Goal: Task Accomplishment & Management: Use online tool/utility

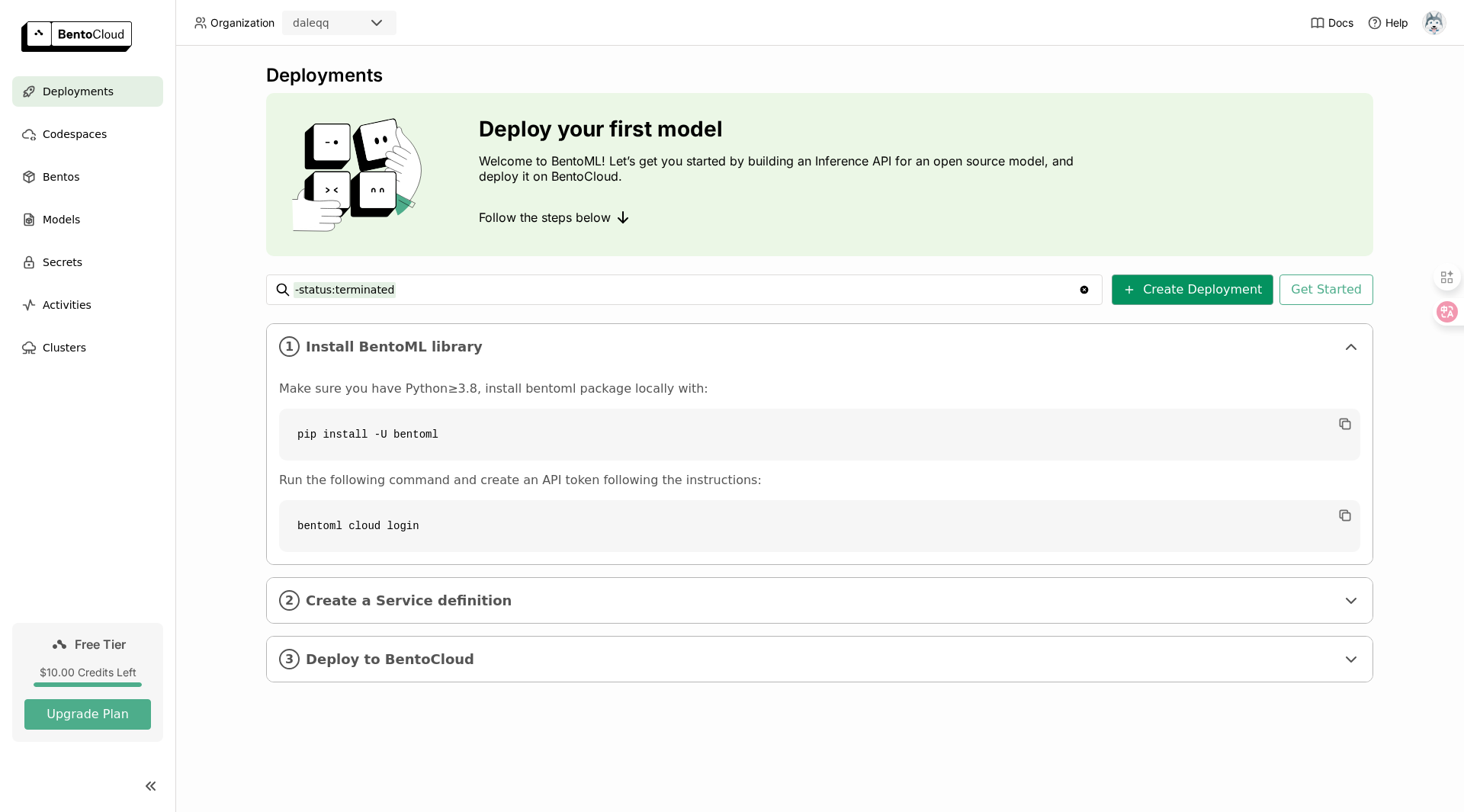
click at [1189, 284] on button "Create Deployment" at bounding box center [1192, 289] width 162 height 30
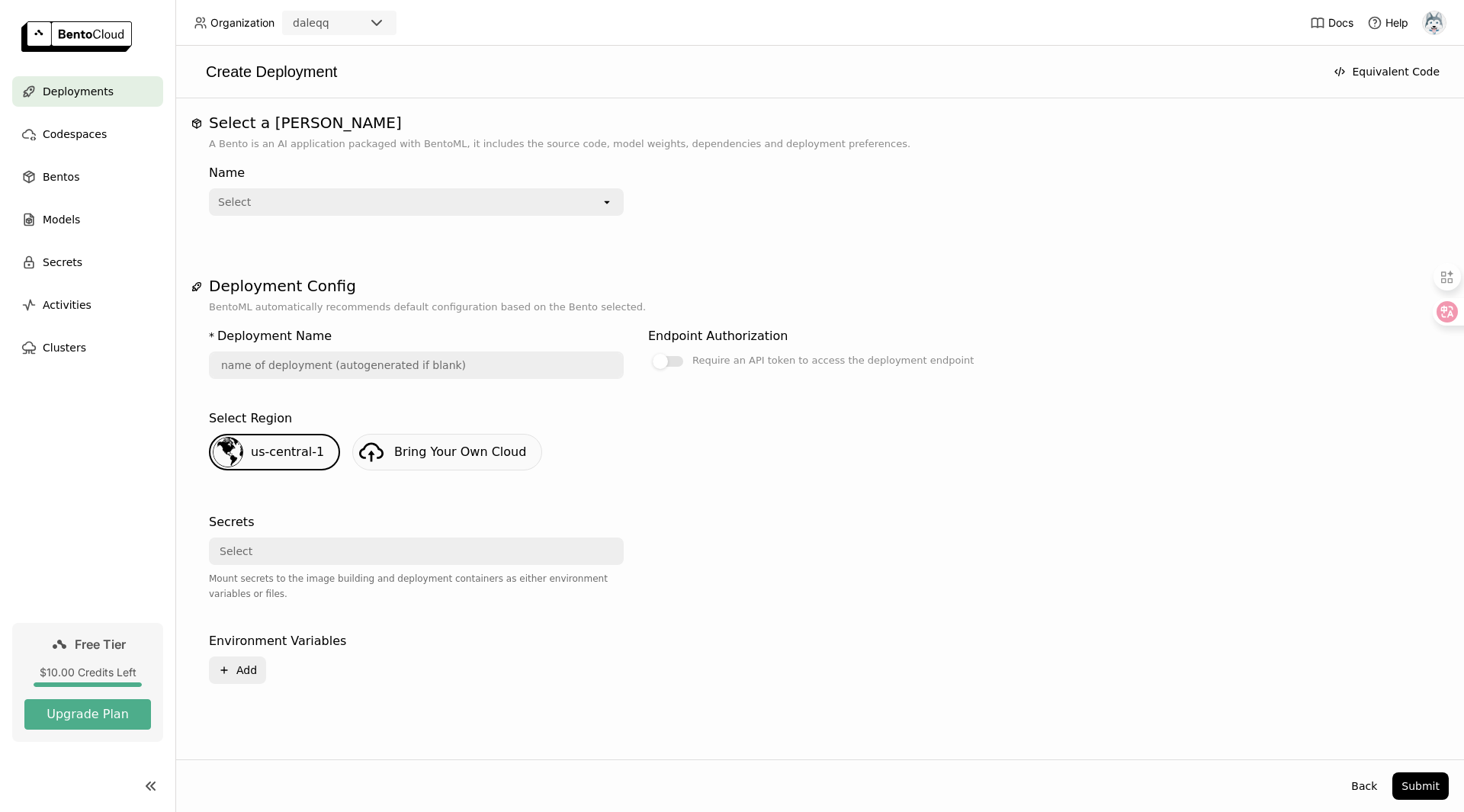
click at [446, 197] on div "Select" at bounding box center [405, 202] width 390 height 25
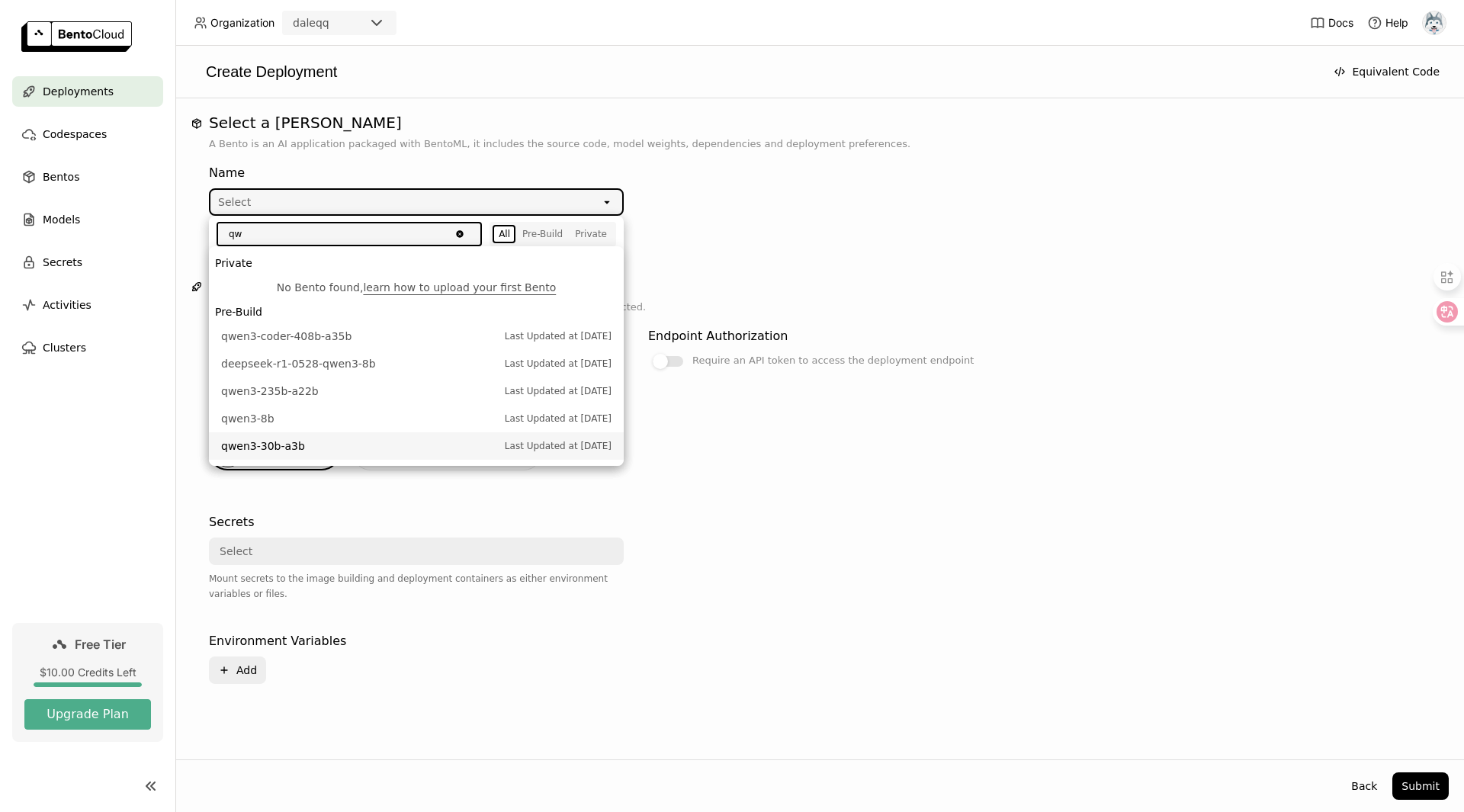
type input "qw"
click at [310, 441] on span "qwen3-30b-a3b" at bounding box center [359, 445] width 276 height 16
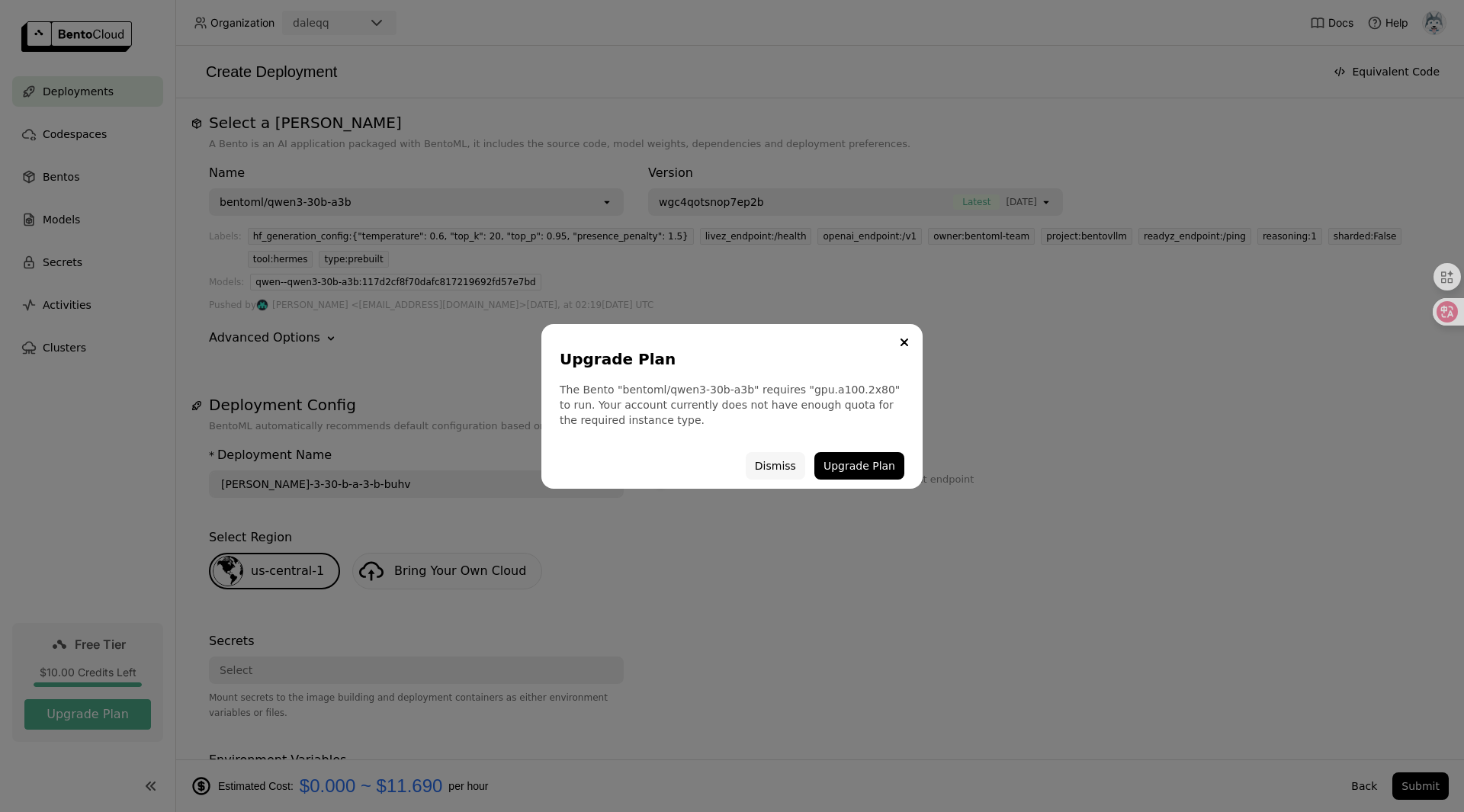
click at [790, 464] on button "Dismiss" at bounding box center [775, 465] width 59 height 27
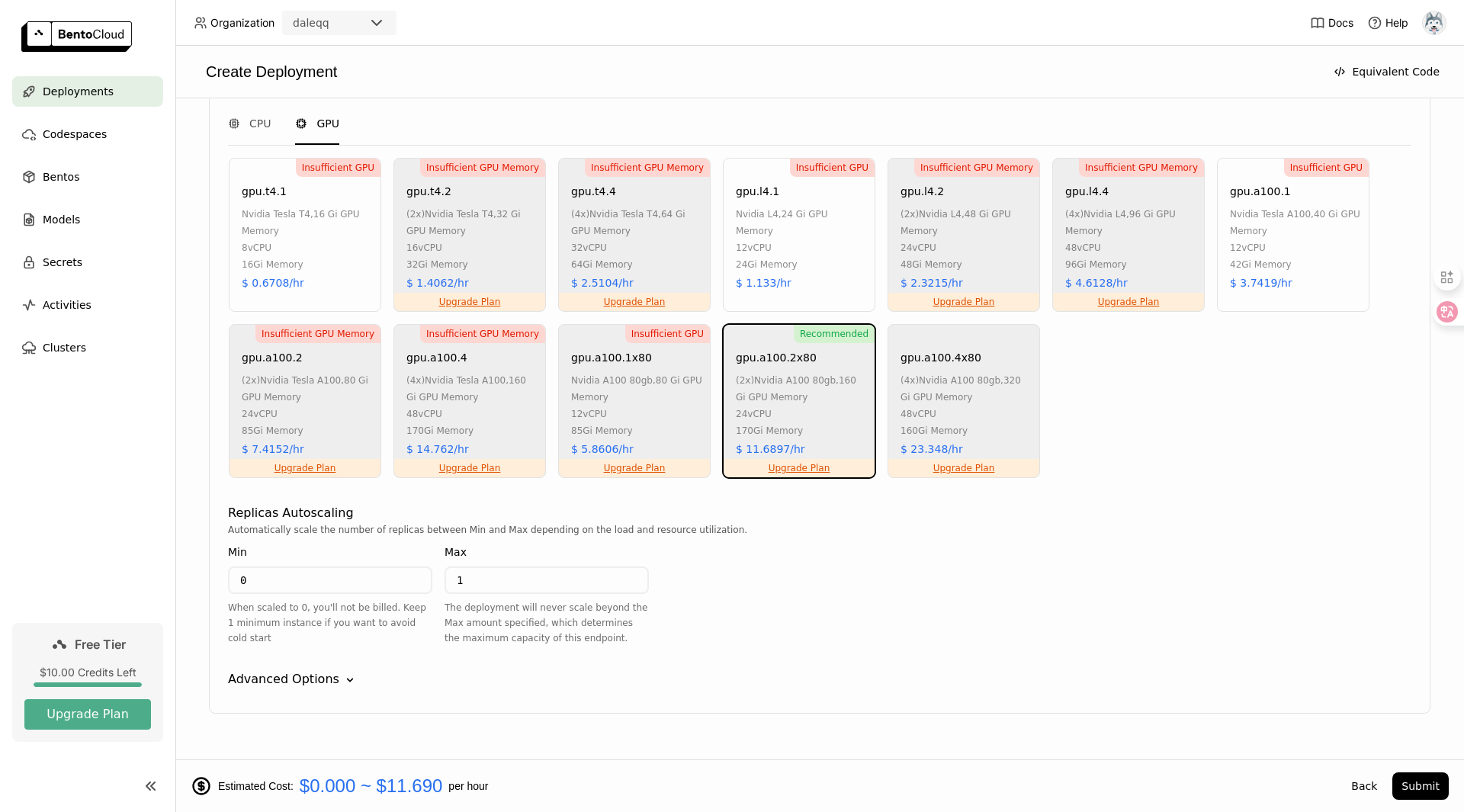
scroll to position [921, 0]
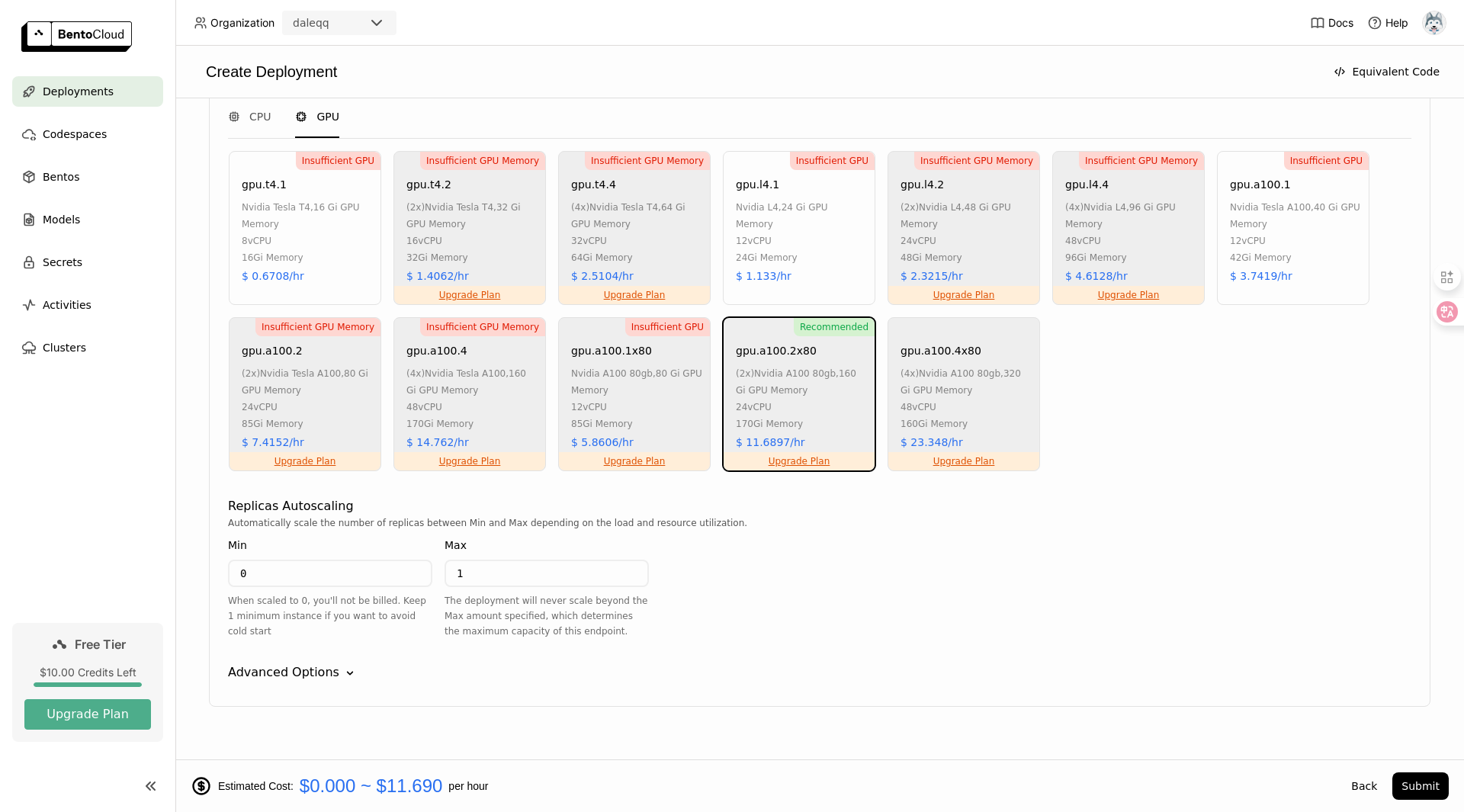
click at [330, 663] on div "Advanced Options Down" at bounding box center [819, 672] width 1183 height 18
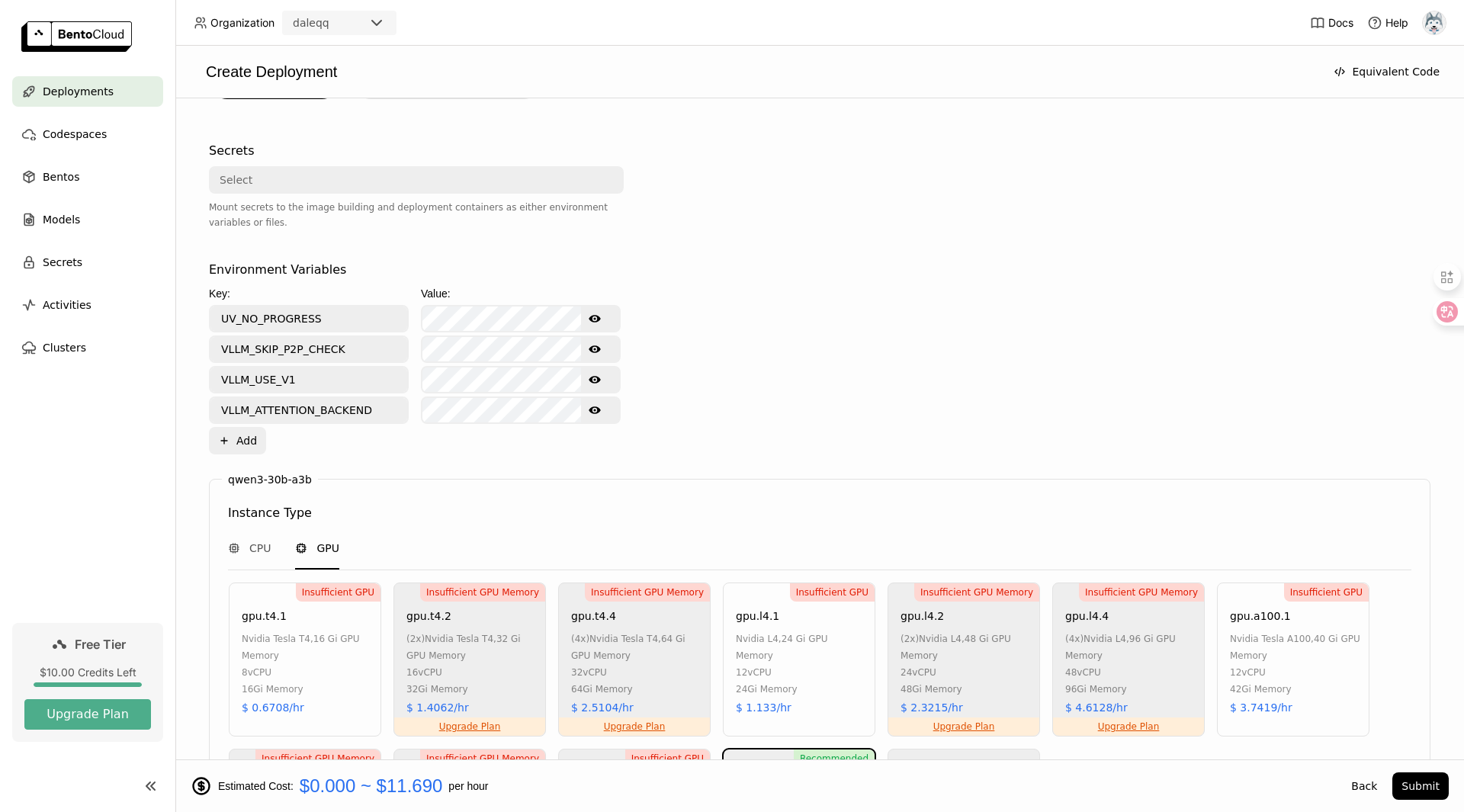
scroll to position [261, 0]
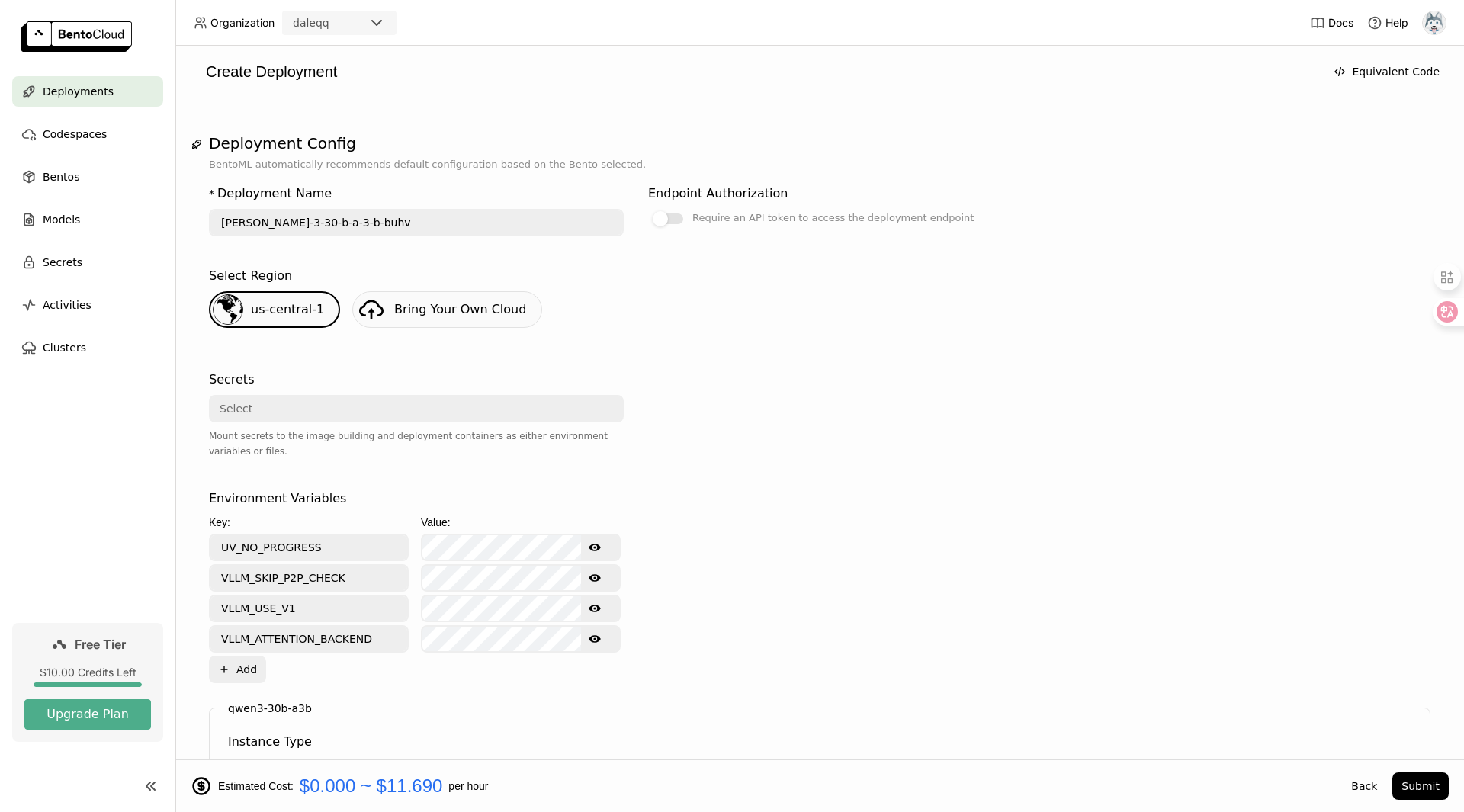
click at [593, 541] on icon "Show password text" at bounding box center [594, 547] width 12 height 12
click at [589, 574] on icon "Show password text" at bounding box center [594, 577] width 12 height 7
click at [598, 604] on icon "Show password text" at bounding box center [594, 607] width 12 height 7
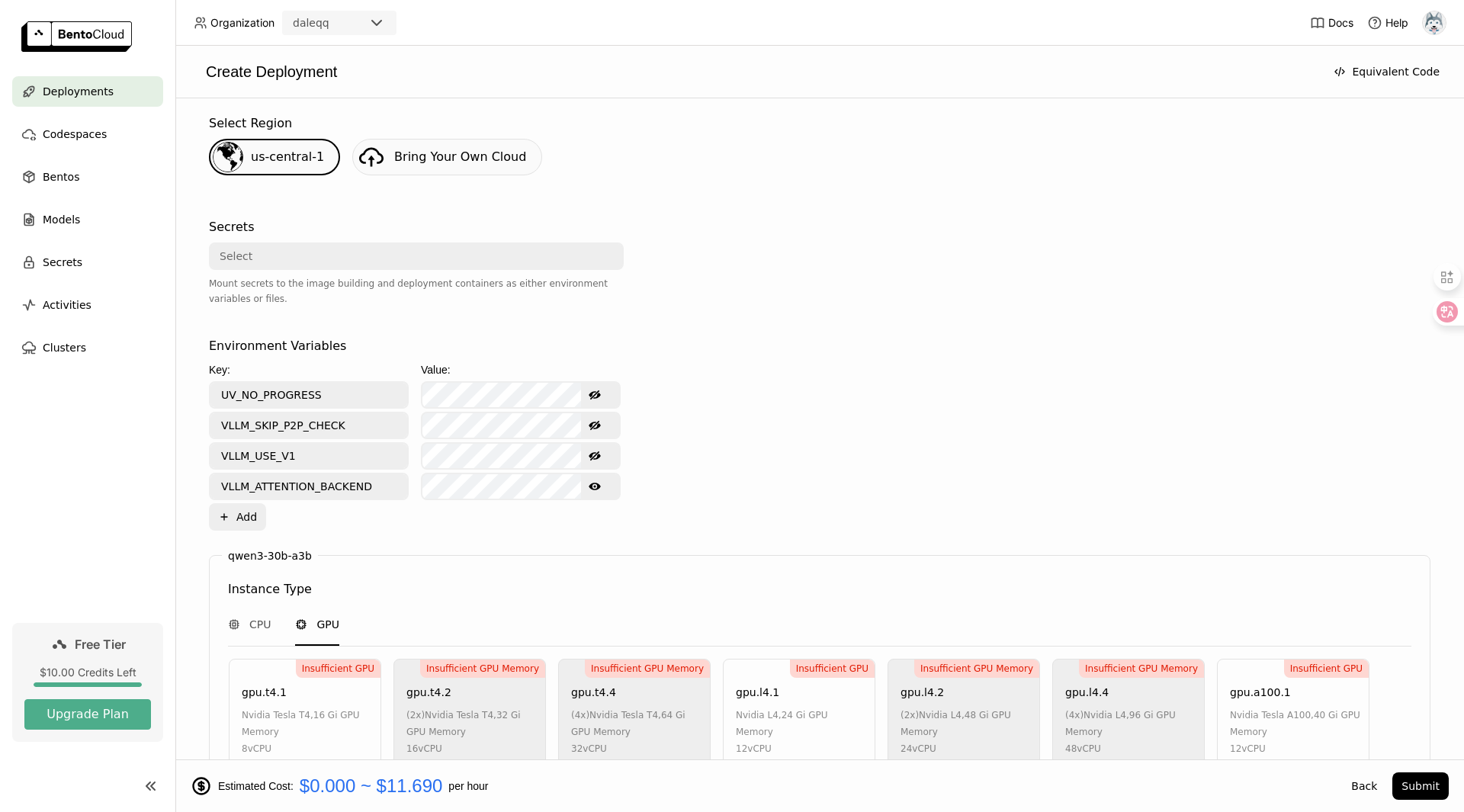
scroll to position [566, 0]
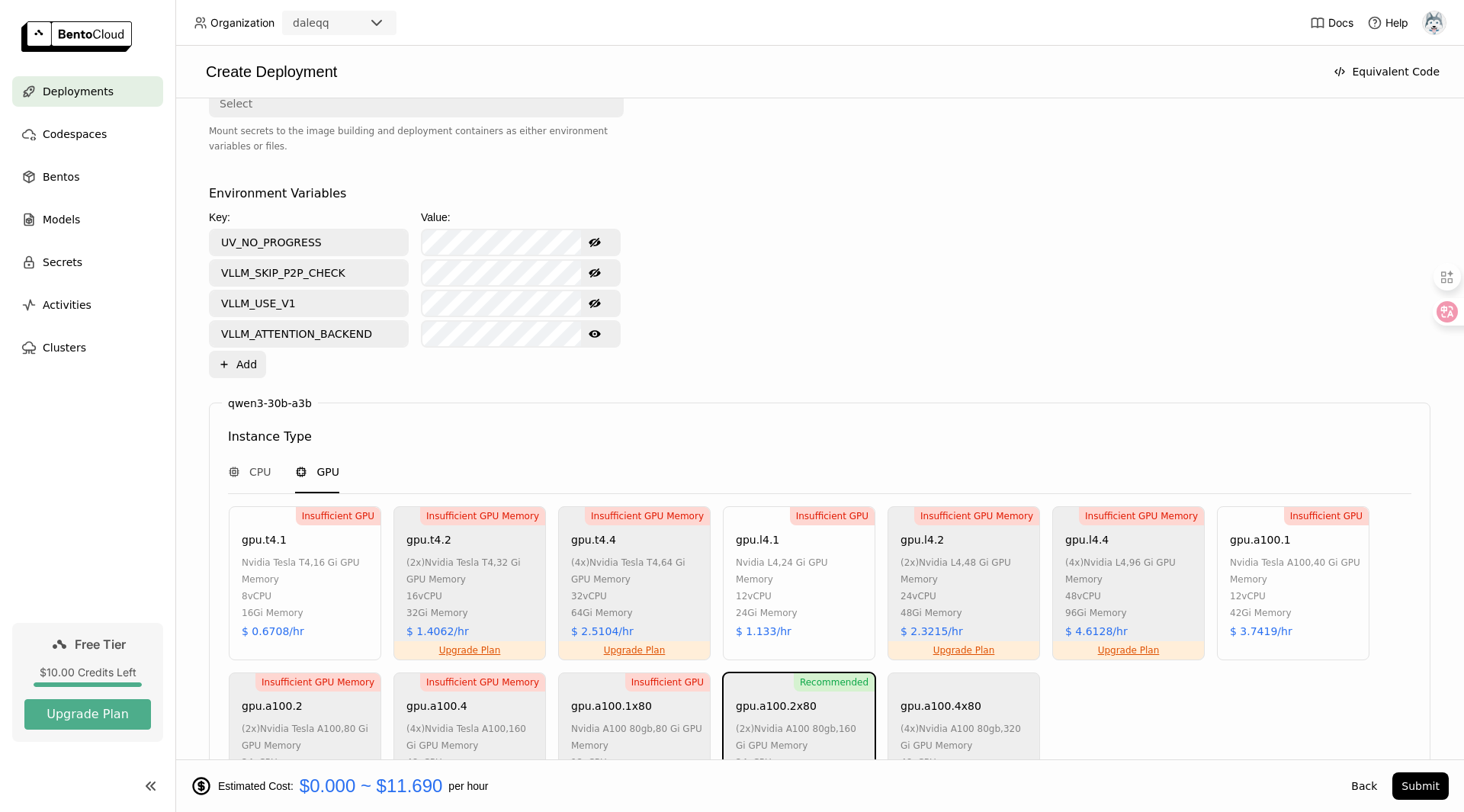
click at [238, 514] on div "Insufficient GPU gpu.t4.1 nvidia tesla t4 , 16 Gi GPU Memory 8 vCPU 16Gi Memory…" at bounding box center [304, 583] width 152 height 154
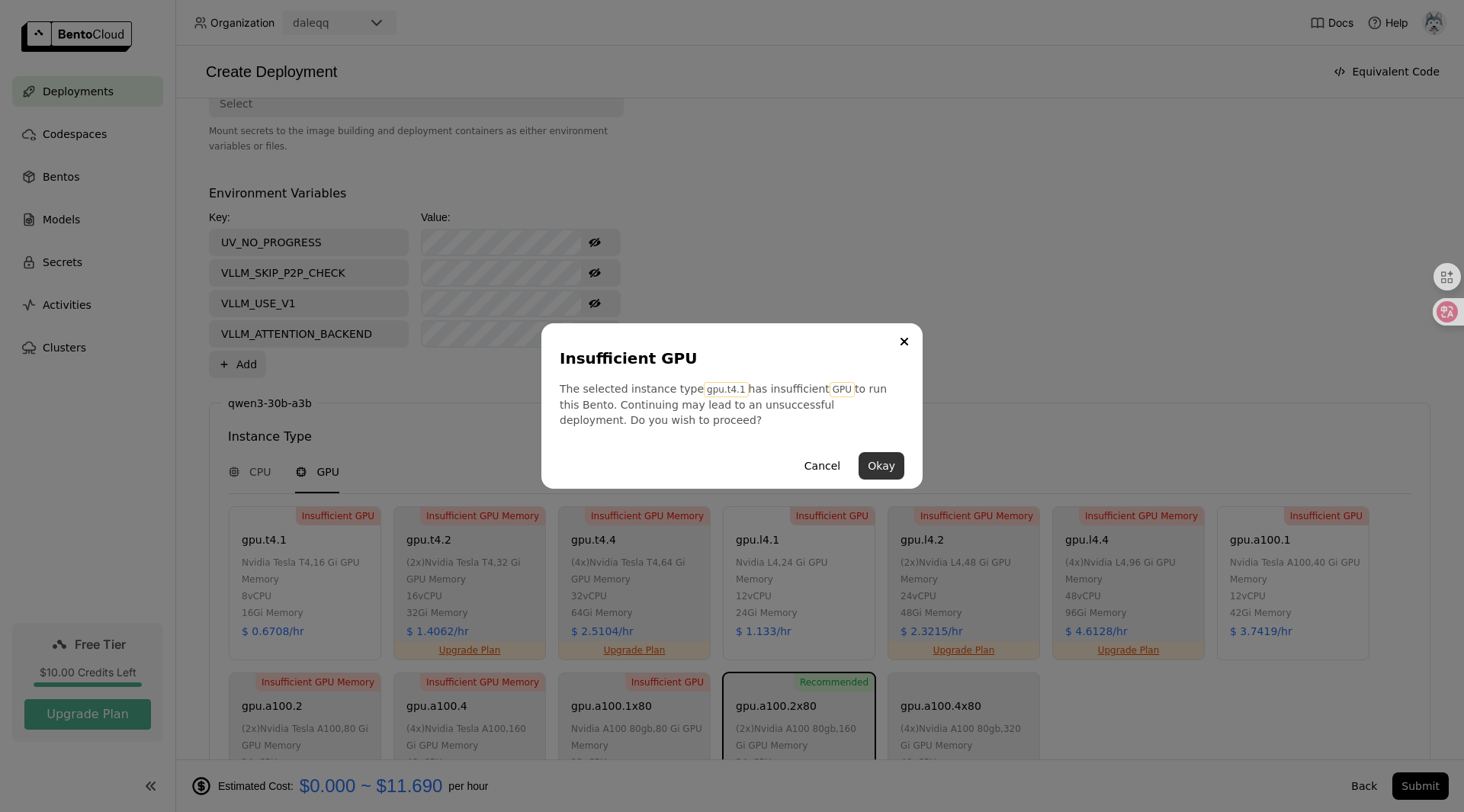
click at [880, 468] on button "Okay" at bounding box center [881, 465] width 46 height 27
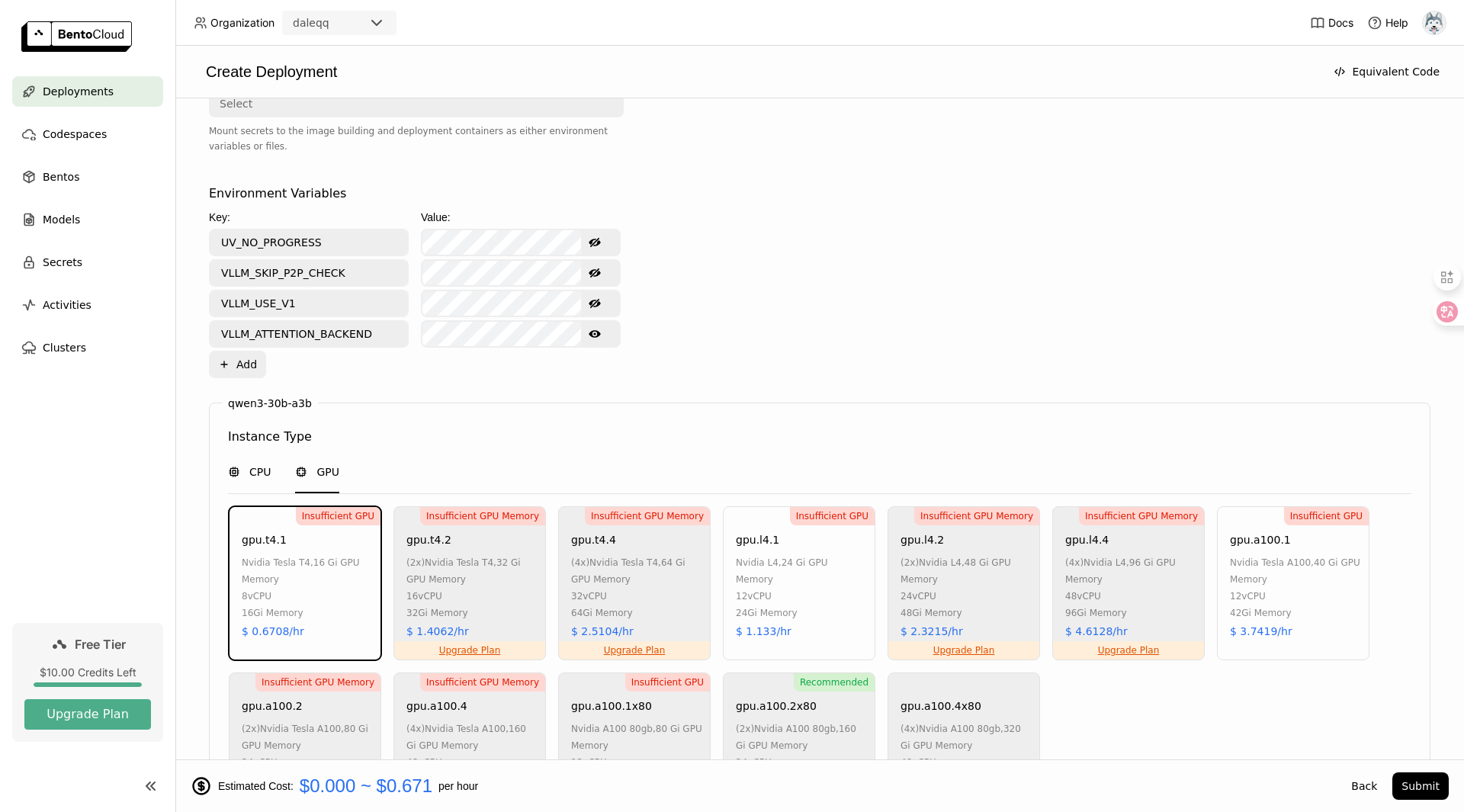
click at [255, 464] on span "CPU" at bounding box center [260, 472] width 21 height 16
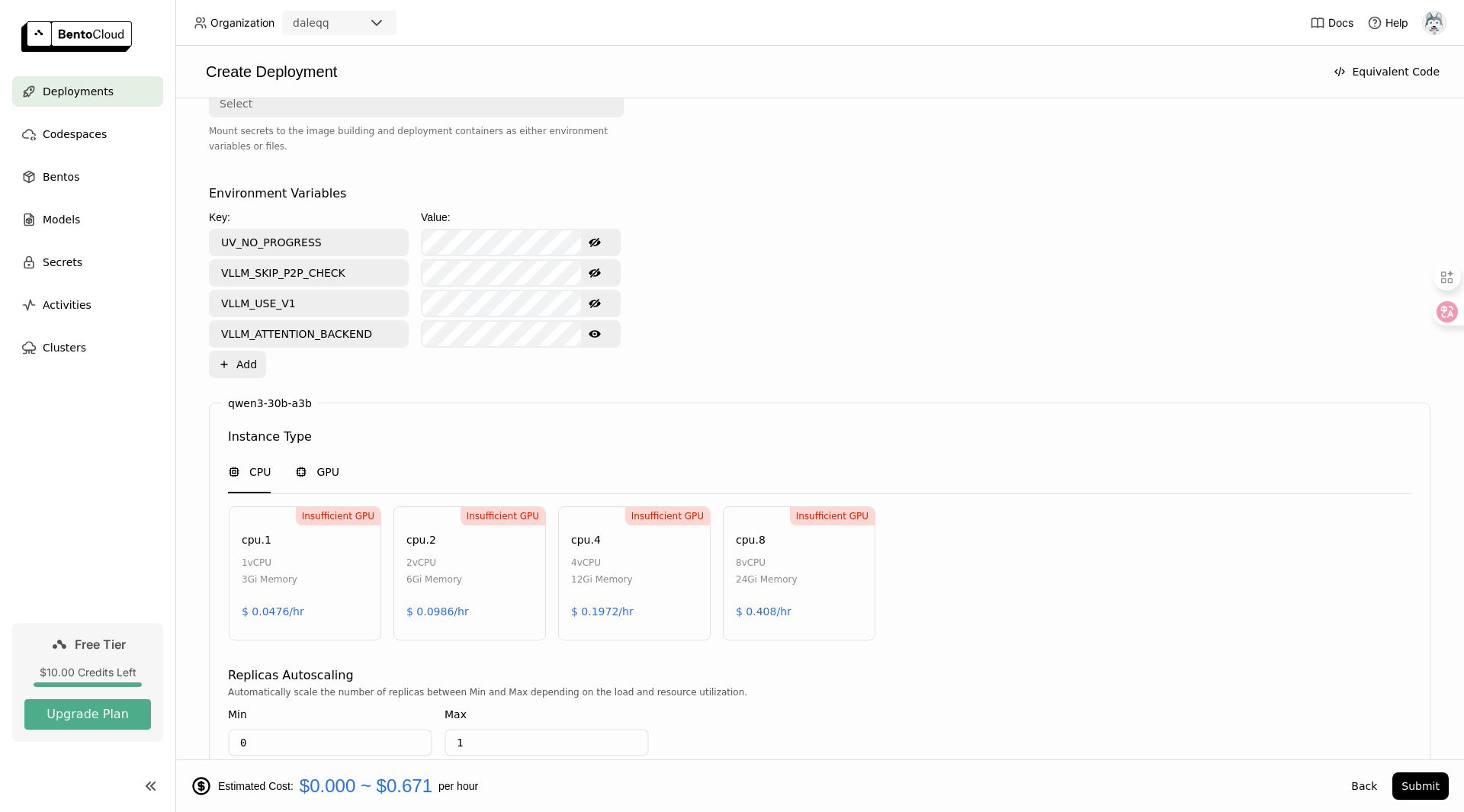
click at [314, 464] on div "GPU" at bounding box center [317, 472] width 44 height 16
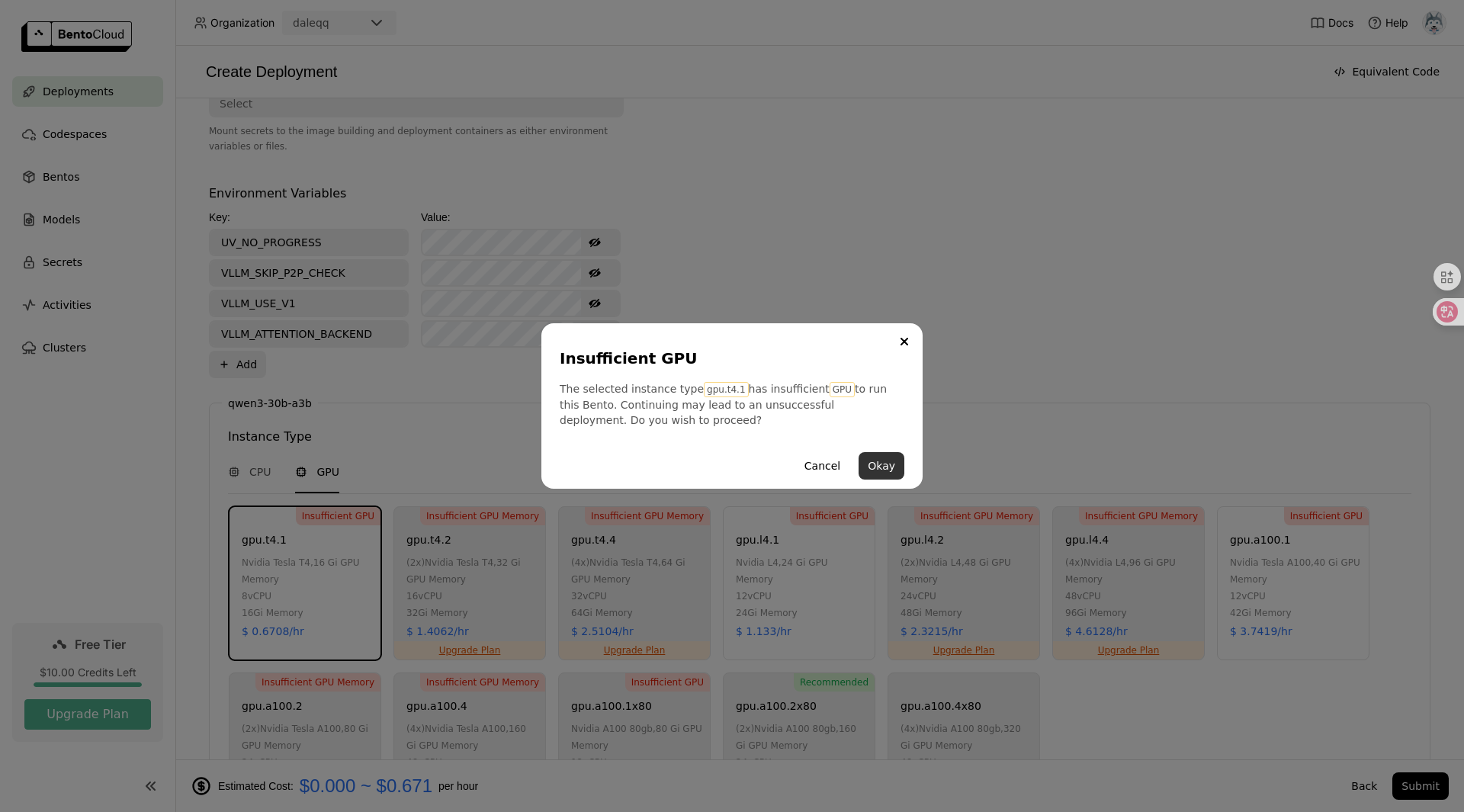
click at [874, 465] on button "Okay" at bounding box center [881, 465] width 46 height 27
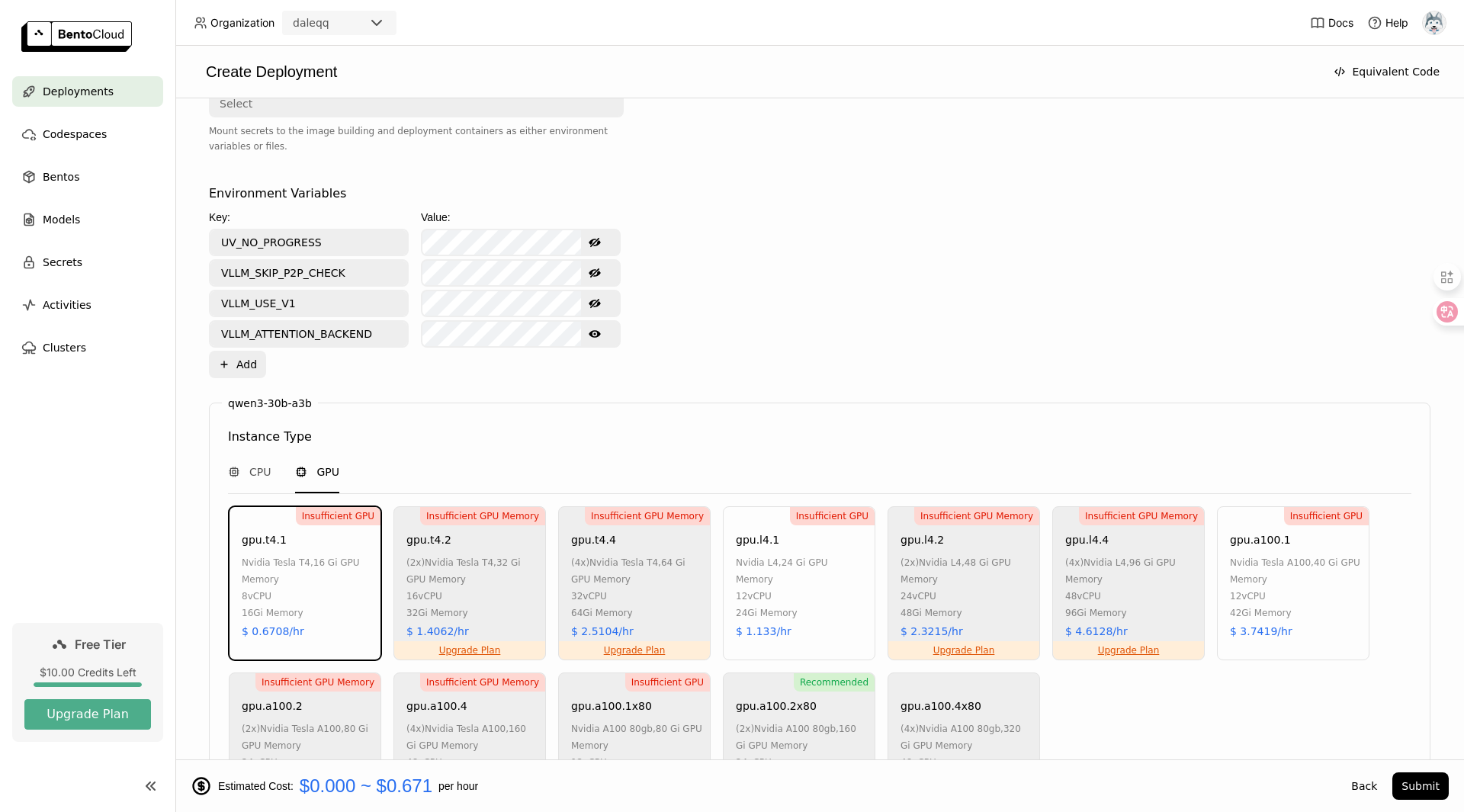
scroll to position [719, 0]
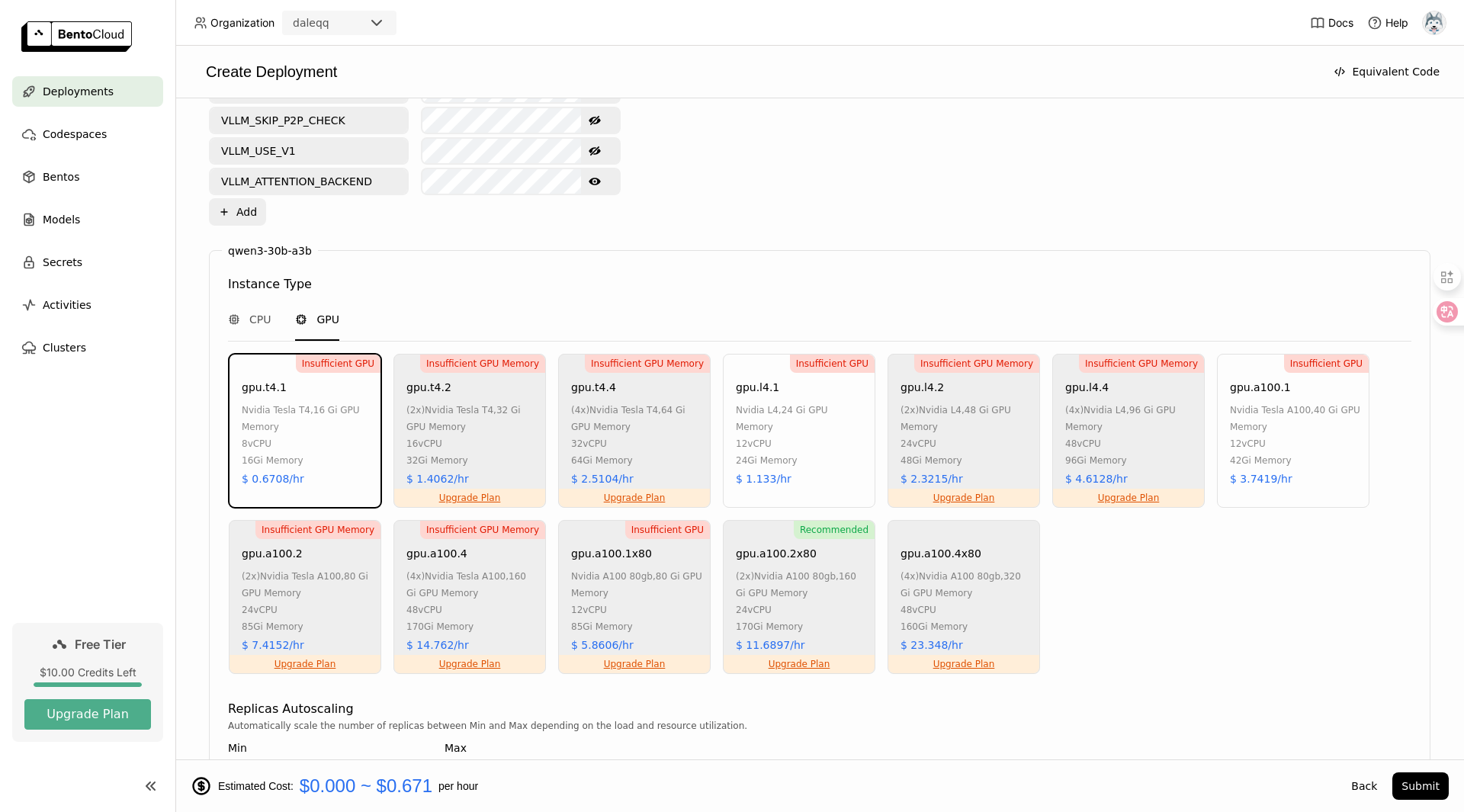
click at [842, 623] on div "Recommended Upgrade Plan gpu.a100.2x80 (2x) nvidia a100 80gb , 160 Gi GPU Memor…" at bounding box center [798, 597] width 152 height 154
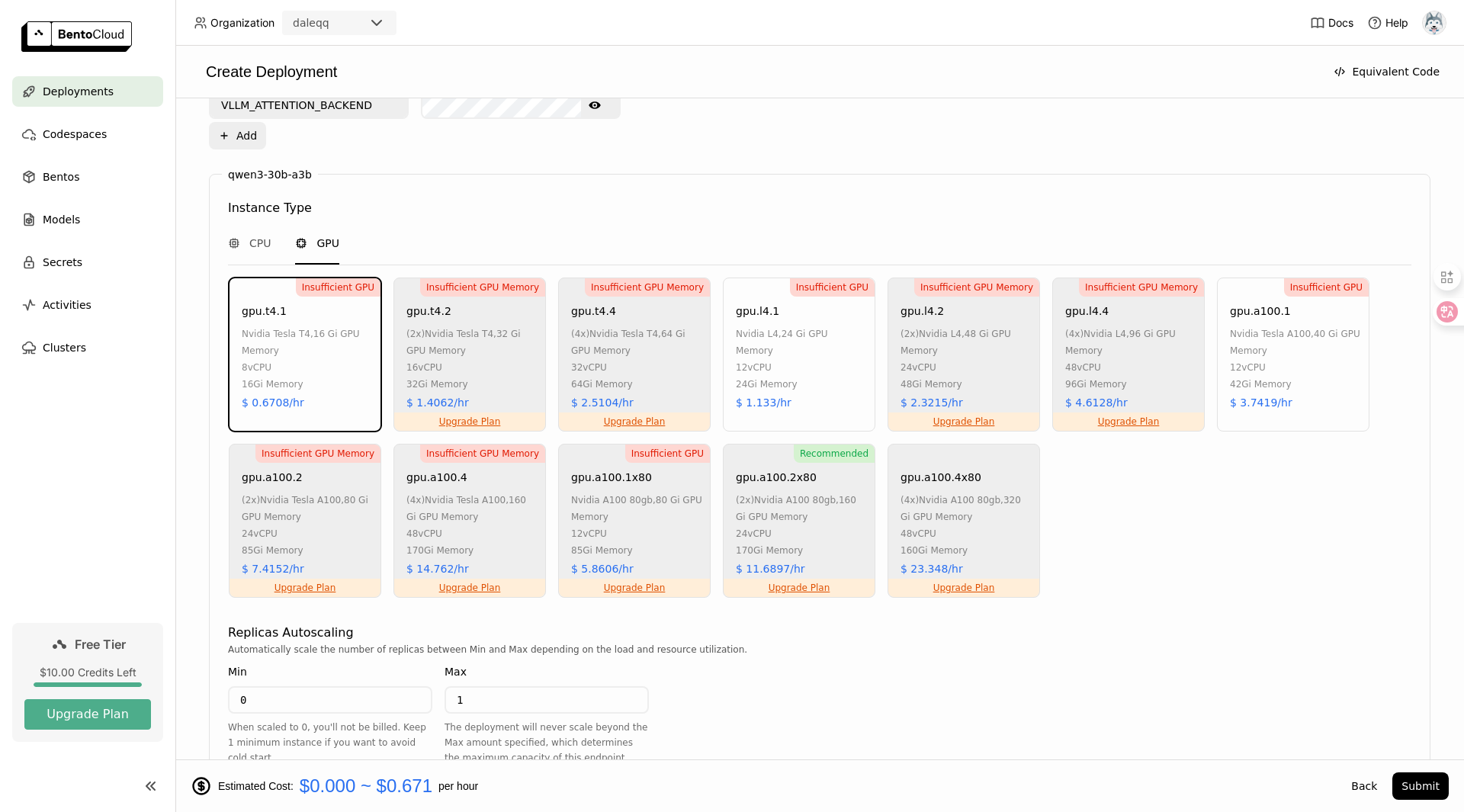
click at [800, 499] on div "(2x) nvidia a100 80gb , 160 Gi GPU Memory" at bounding box center [801, 508] width 132 height 34
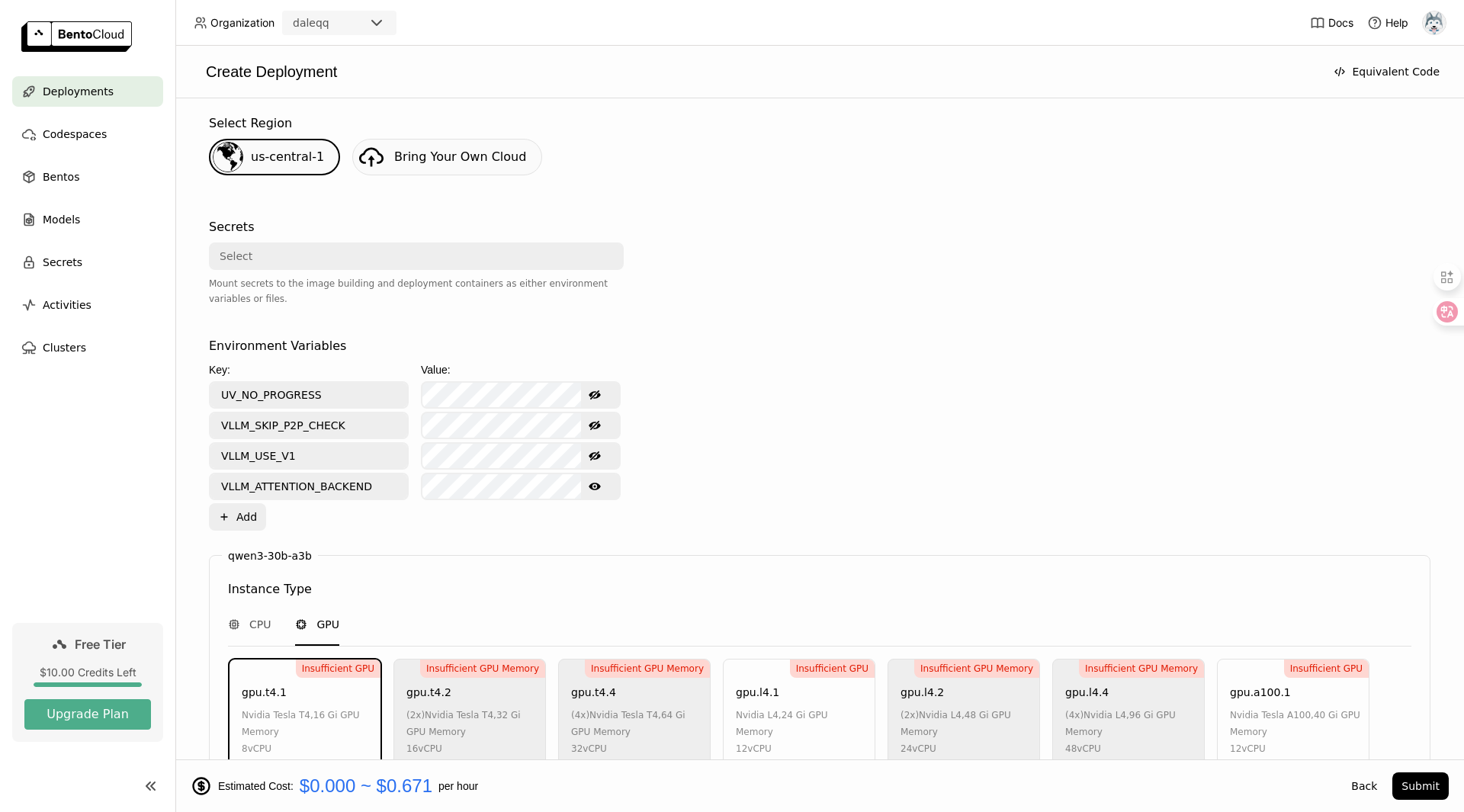
scroll to position [33, 0]
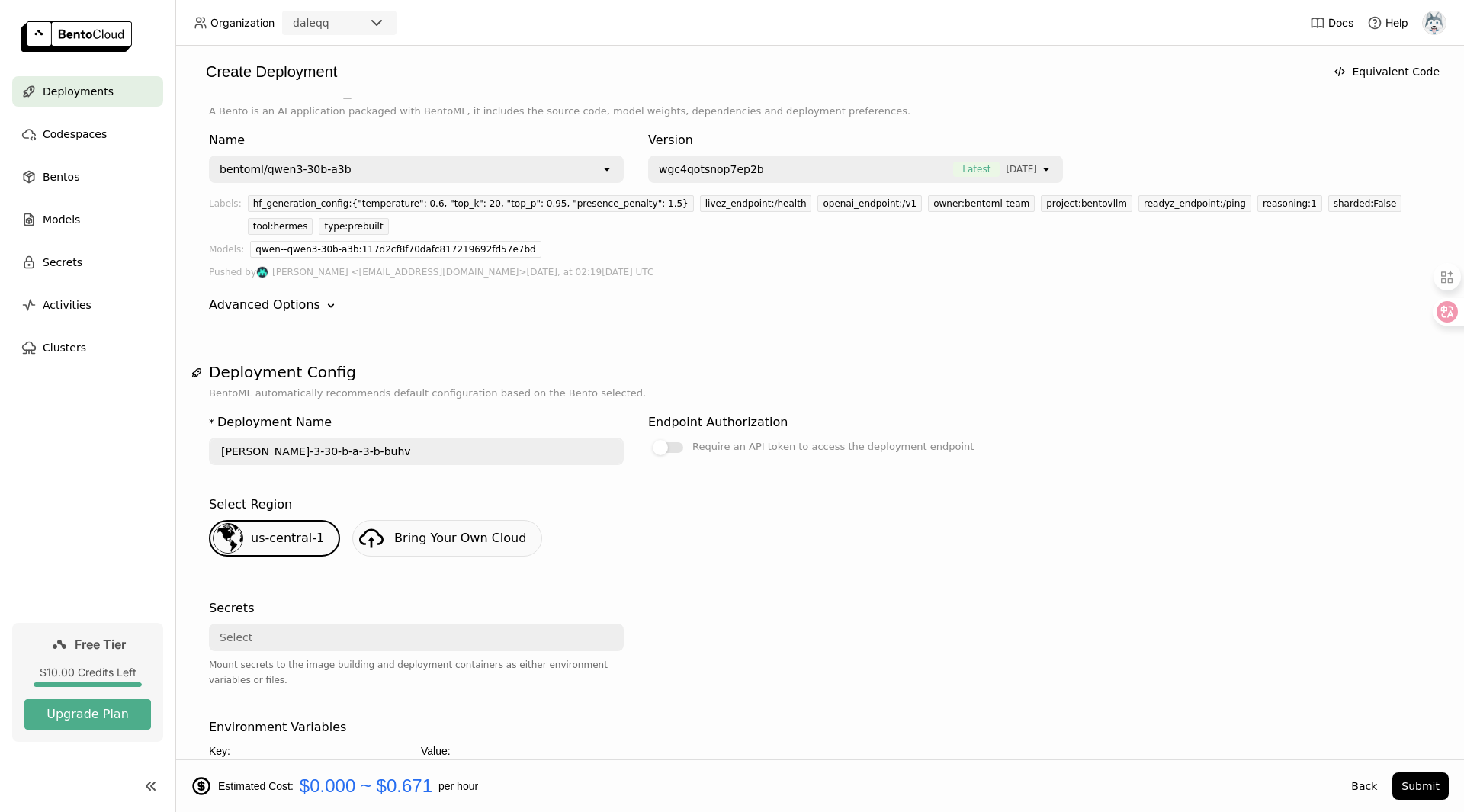
click at [422, 445] on div "* Deployment Name [PERSON_NAME]-3-30-b-a-3-b-buhv" at bounding box center [416, 441] width 415 height 70
click at [429, 439] on input "[PERSON_NAME]-3-30-b-a-3-b-buhv" at bounding box center [416, 451] width 412 height 25
click at [399, 497] on div "Select Region us-central-1 Bring Your Own Cloud" at bounding box center [820, 532] width 1222 height 73
click at [401, 531] on span "Bring Your Own Cloud" at bounding box center [460, 538] width 132 height 15
click at [312, 296] on div "Advanced Options Down" at bounding box center [820, 305] width 1222 height 18
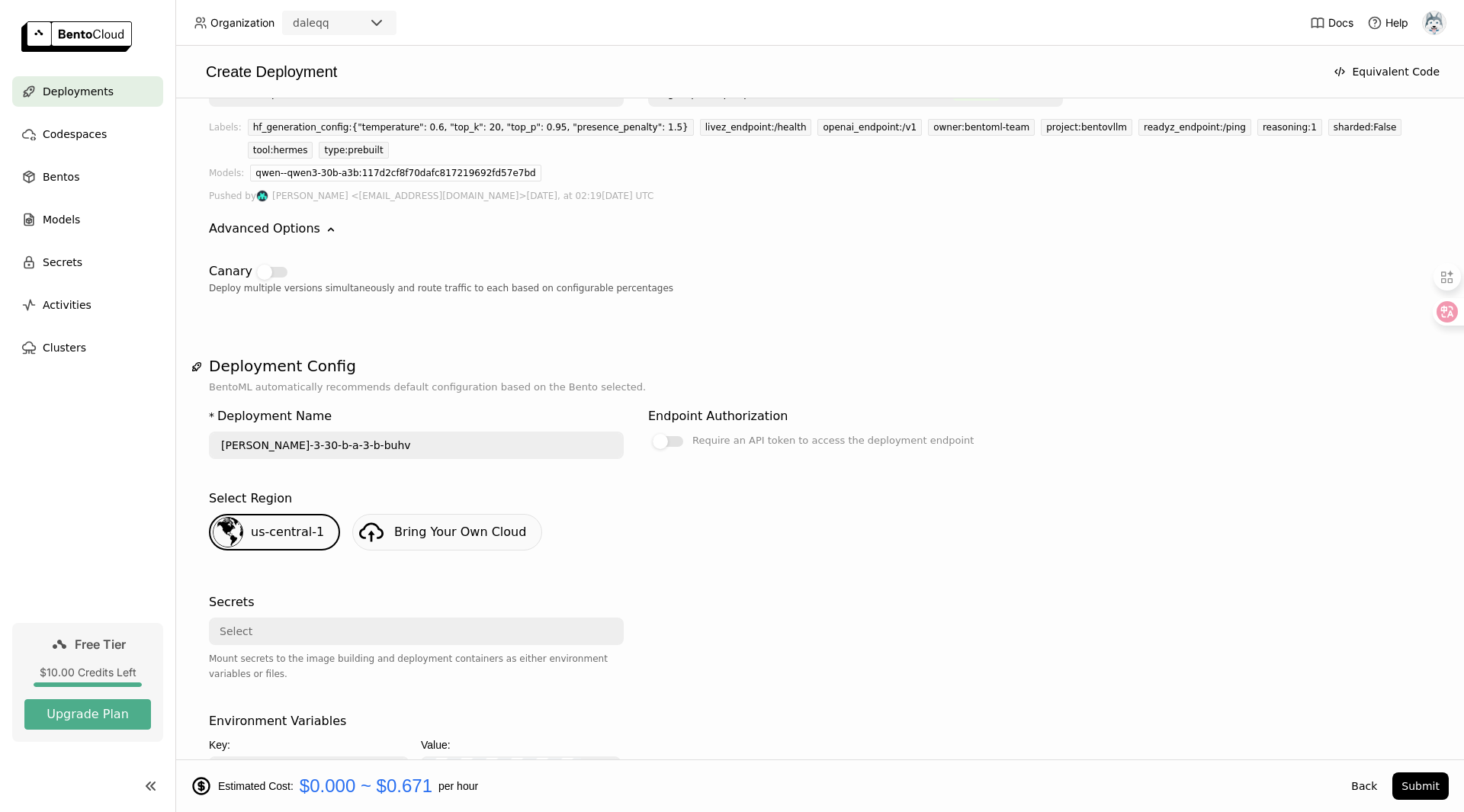
scroll to position [0, 0]
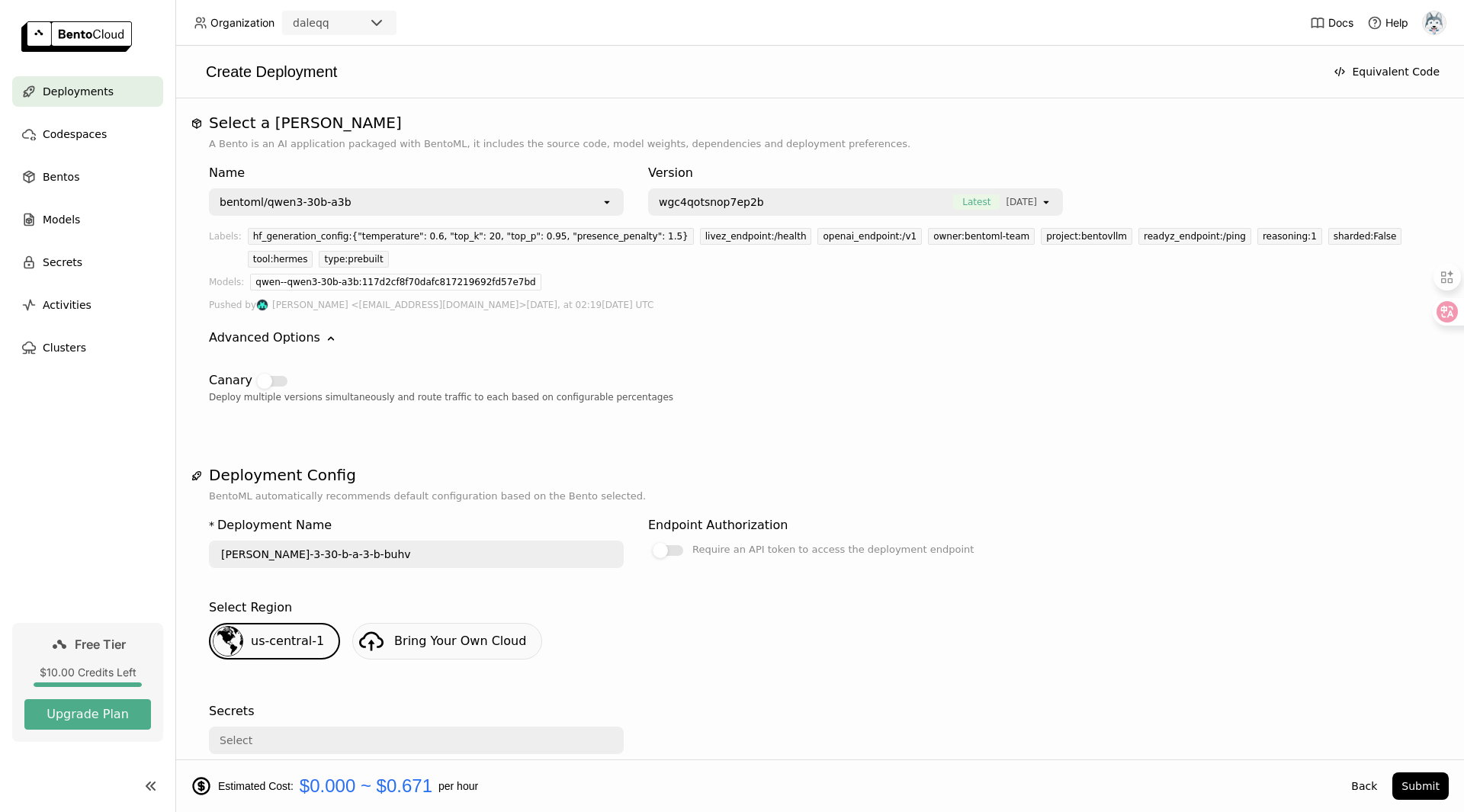
click at [462, 198] on div "bentoml/qwen3-30b-a3b" at bounding box center [405, 202] width 390 height 25
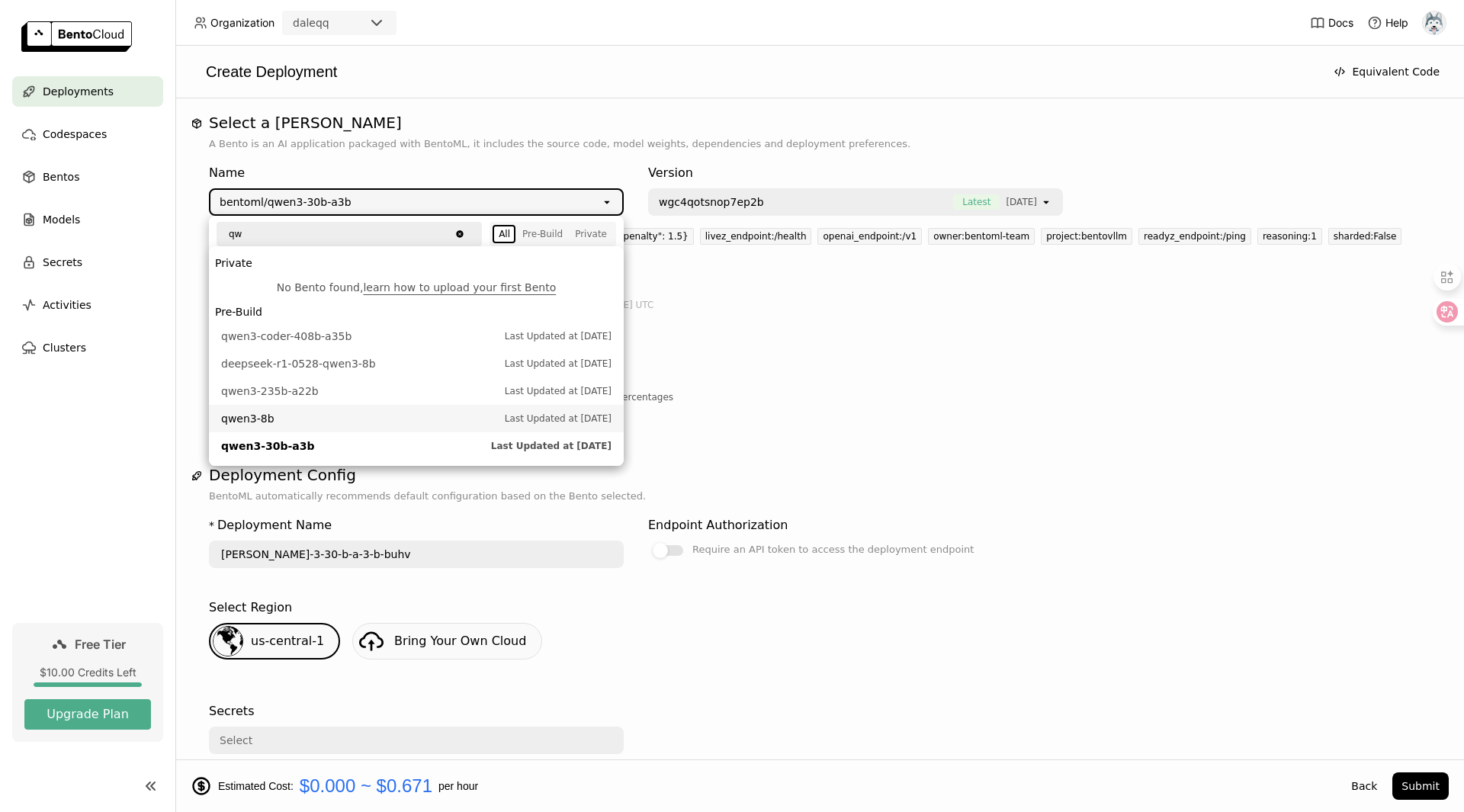
click at [400, 412] on span "qwen3-8b" at bounding box center [359, 418] width 276 height 16
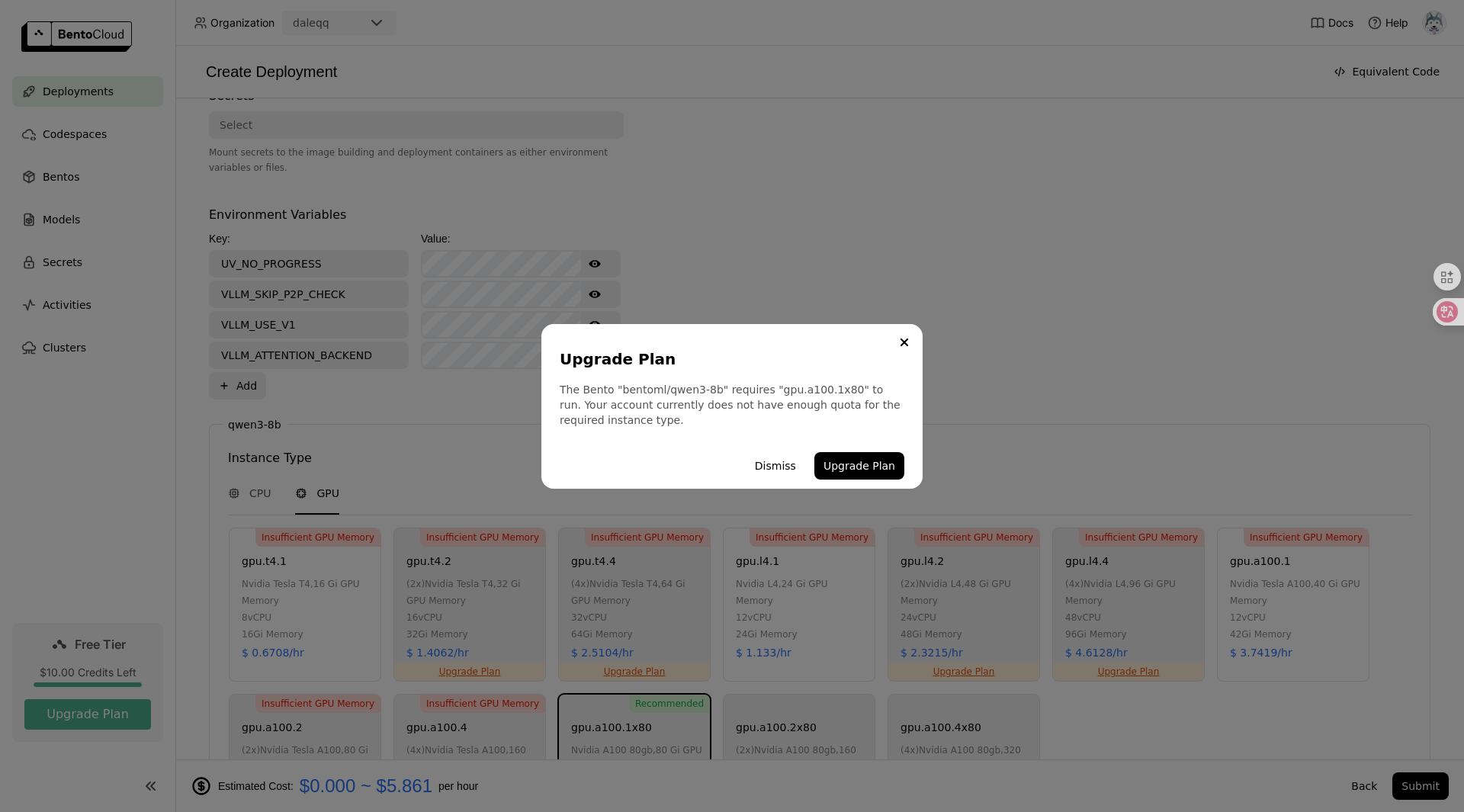
scroll to position [762, 0]
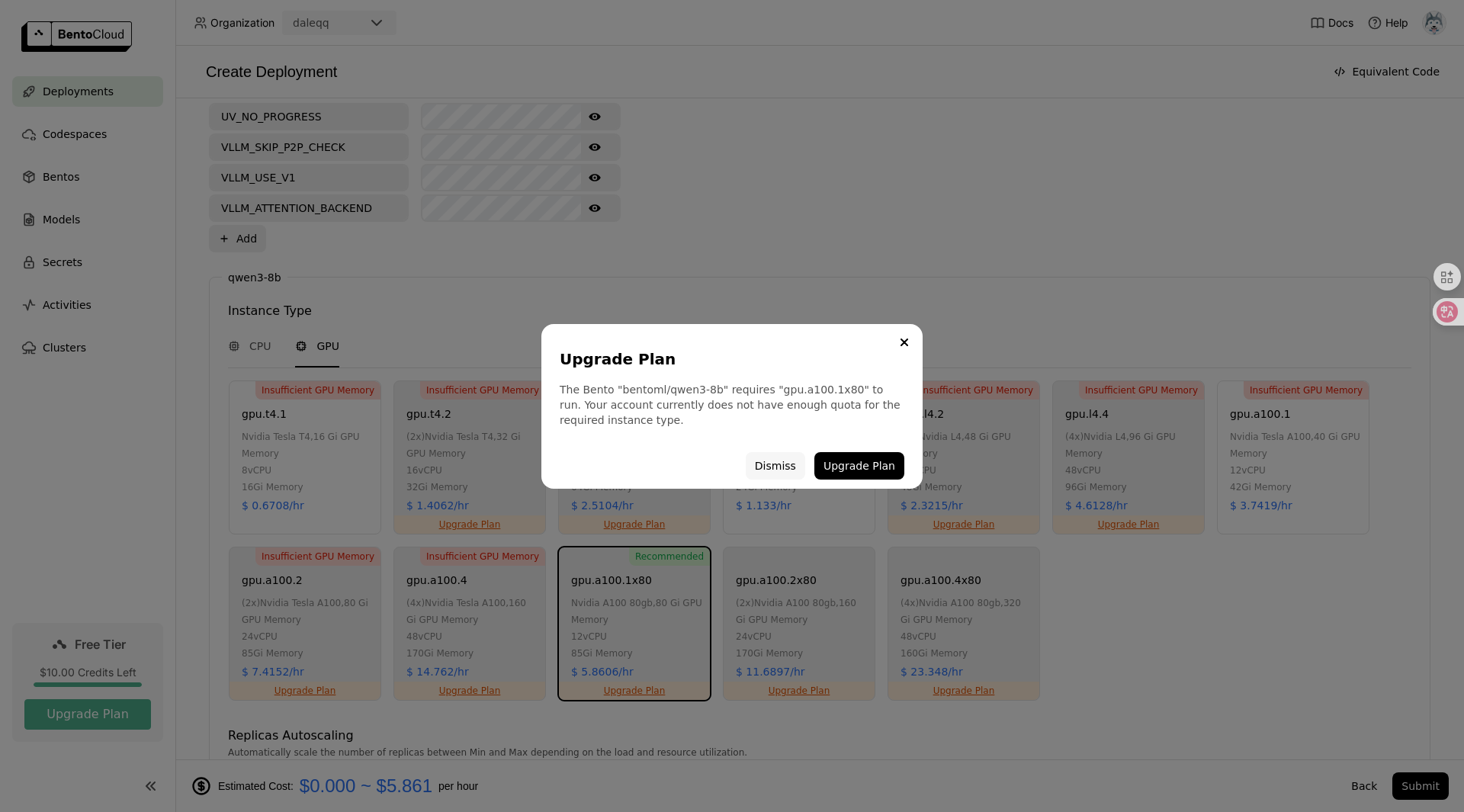
click at [775, 457] on button "Dismiss" at bounding box center [775, 465] width 59 height 27
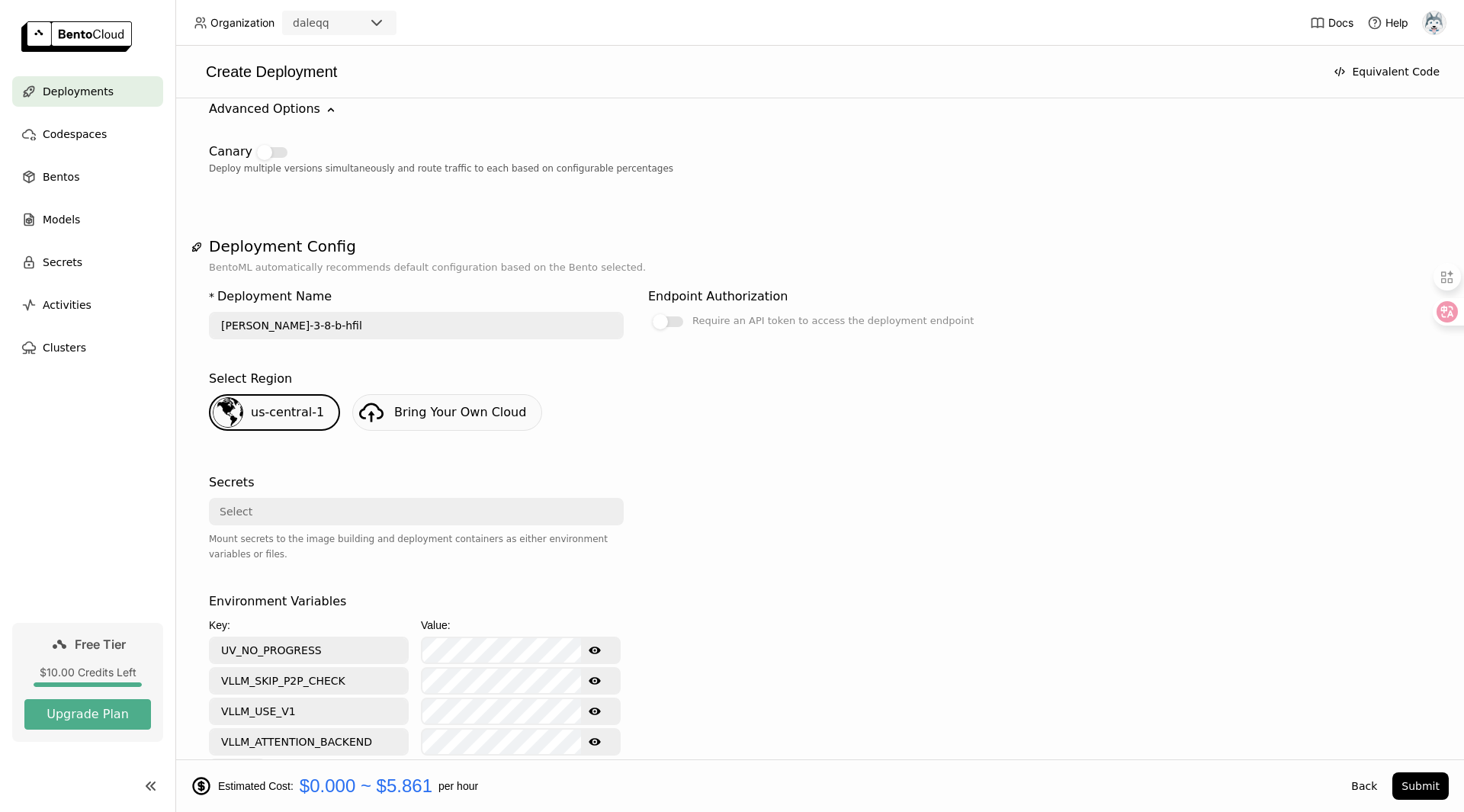
scroll to position [0, 0]
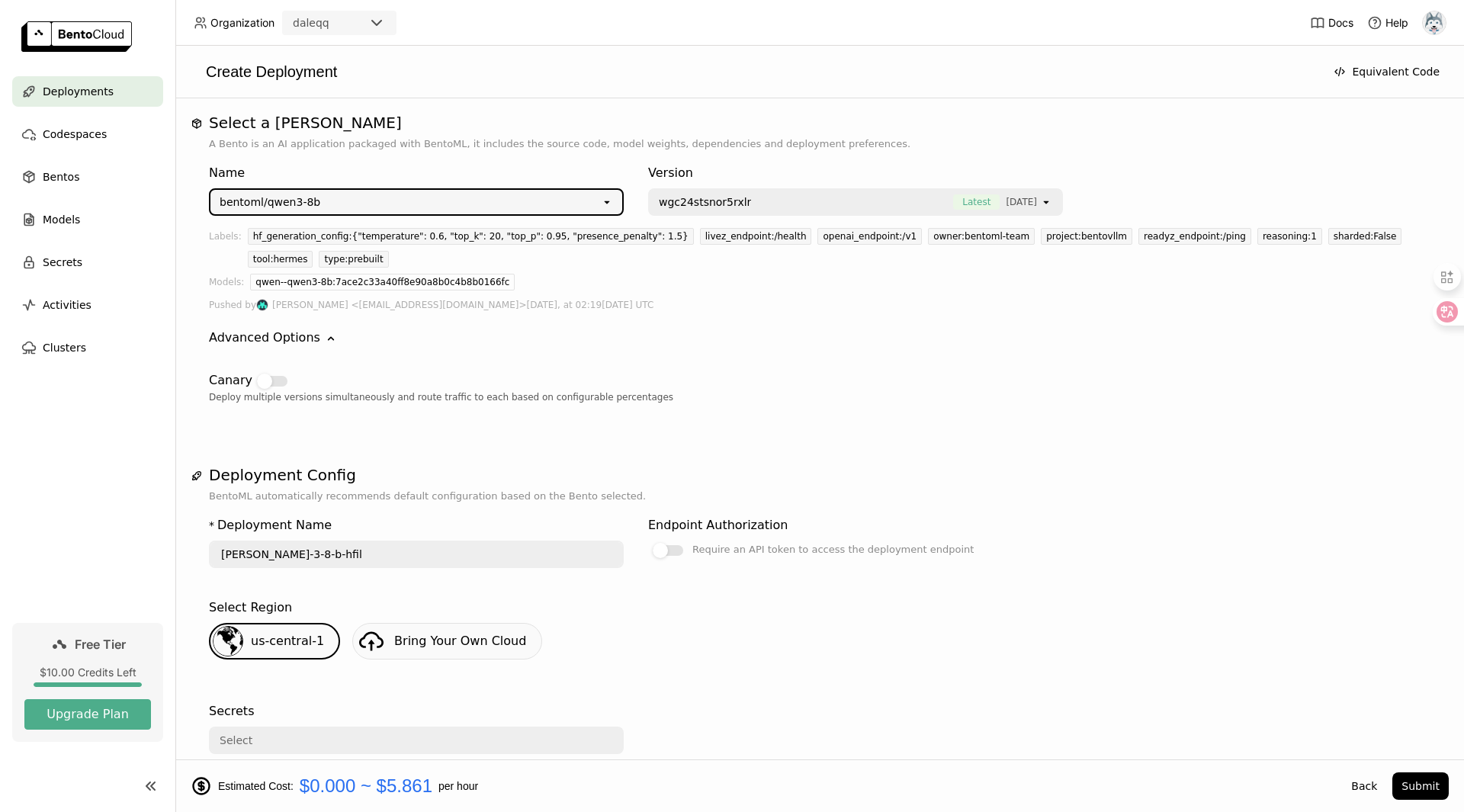
click at [469, 191] on div "bentoml/qwen3-8b" at bounding box center [405, 202] width 390 height 25
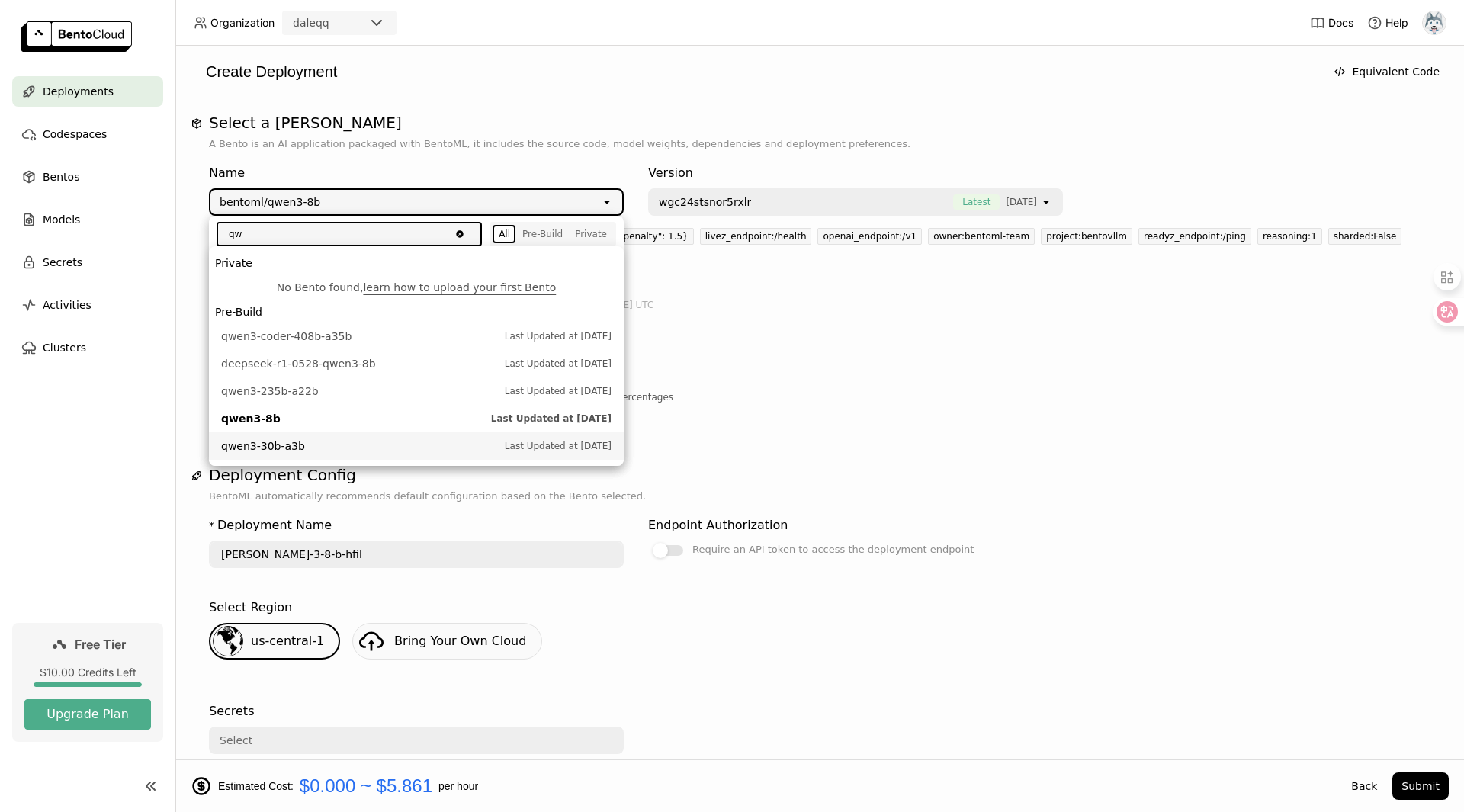
click at [350, 438] on span "qwen3-30b-a3b" at bounding box center [359, 445] width 276 height 16
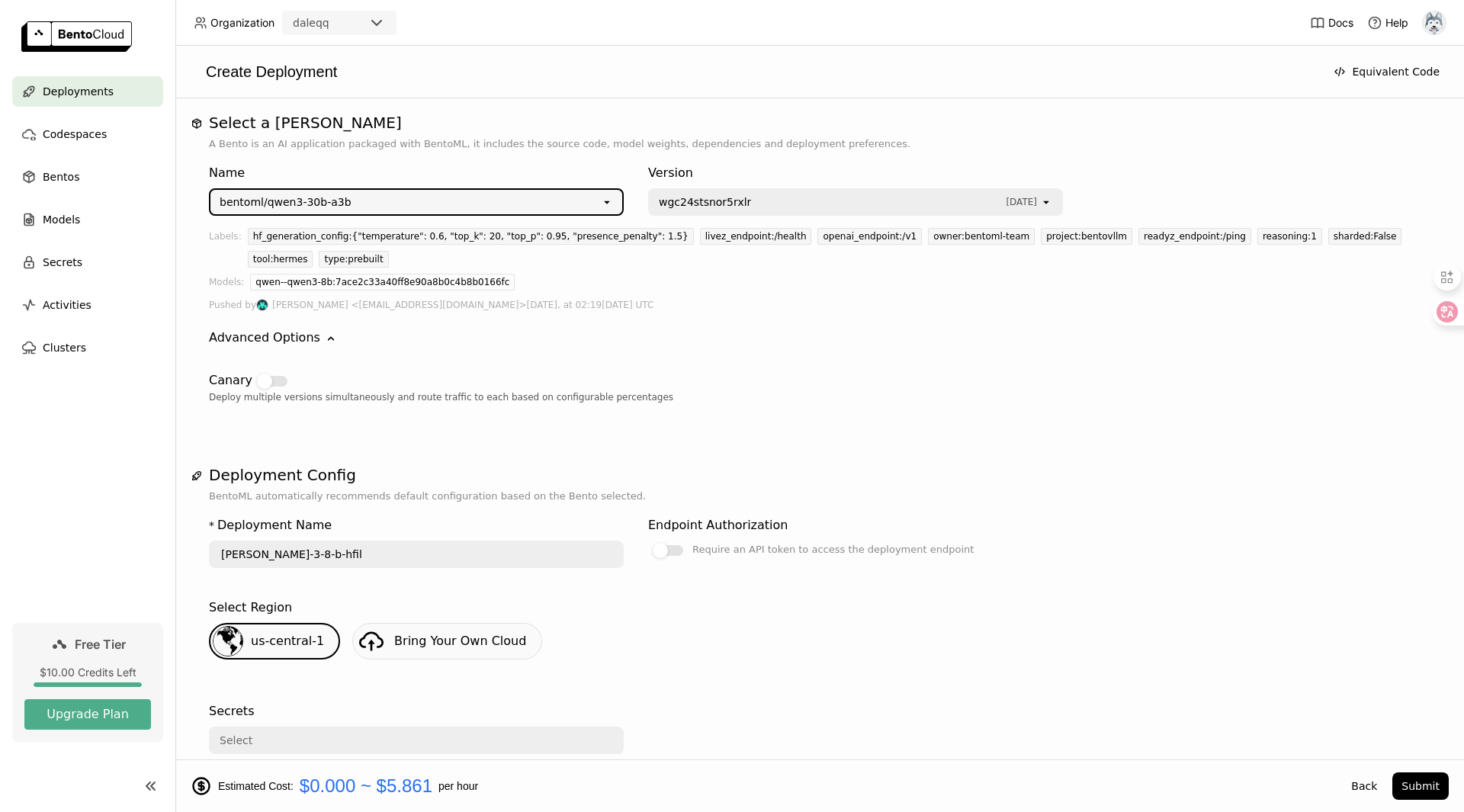
type input "[PERSON_NAME]-3-30-b-a-3-b-yvu8"
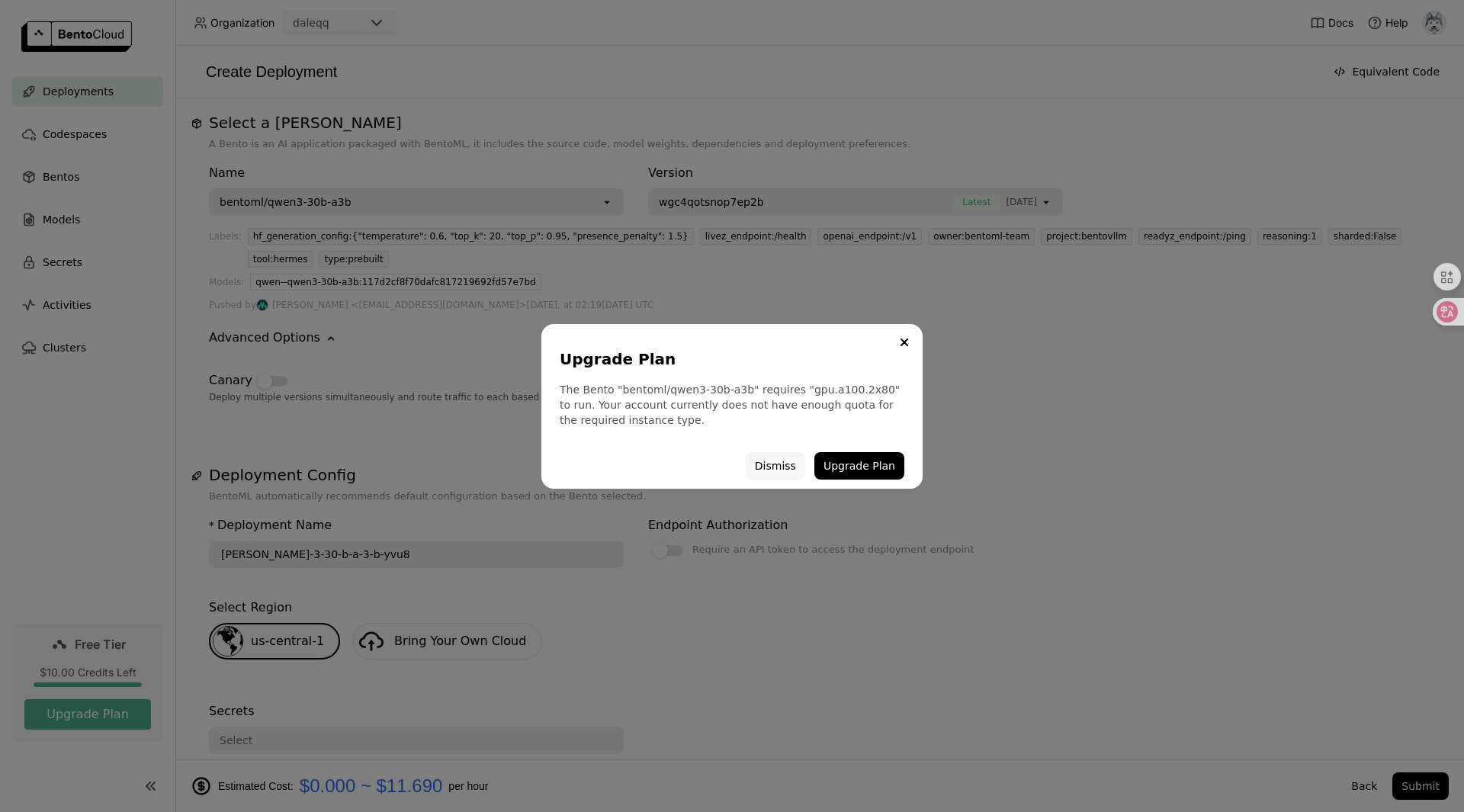
click at [780, 462] on button "Dismiss" at bounding box center [775, 465] width 59 height 27
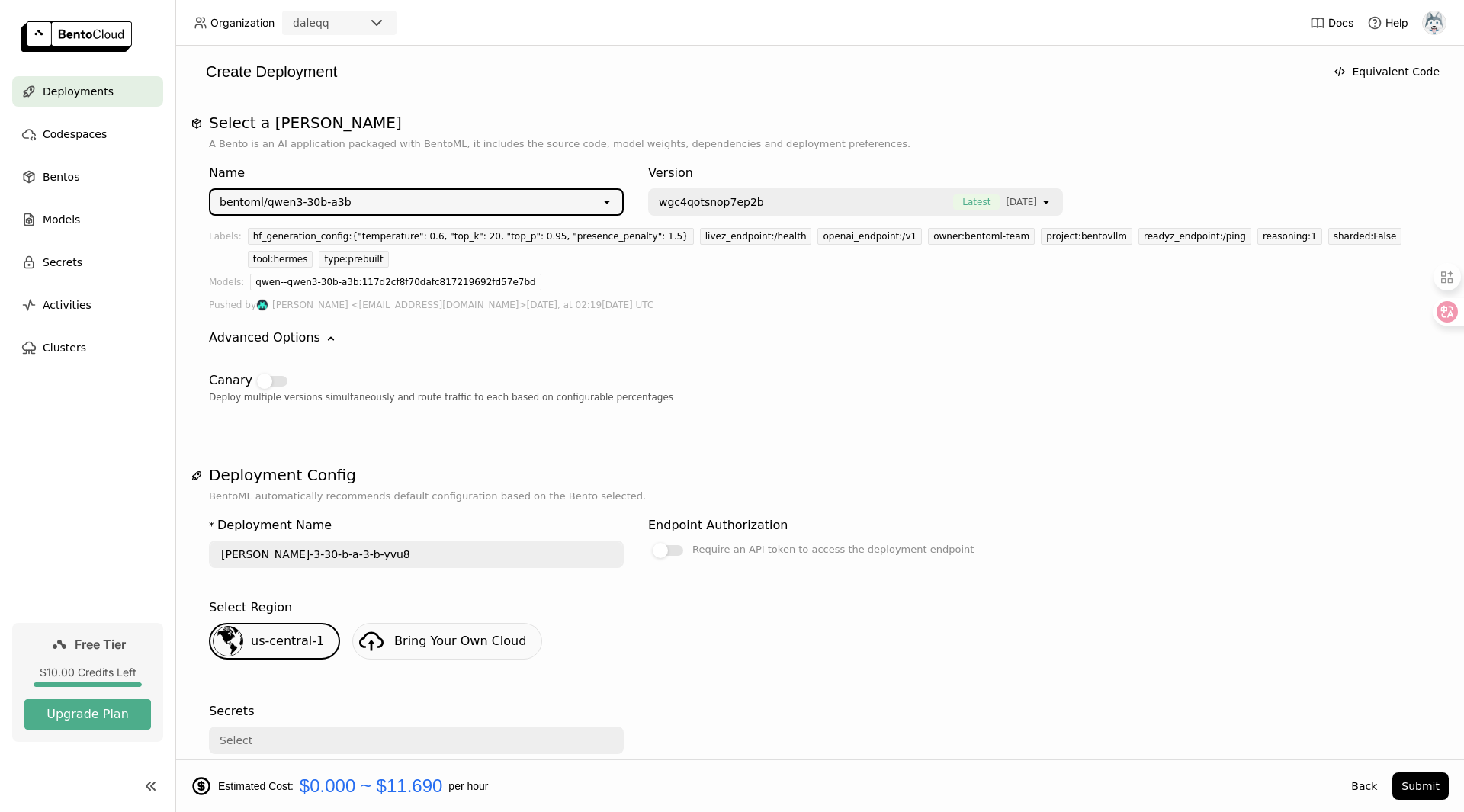
click at [928, 598] on div "Select Region" at bounding box center [820, 607] width 1222 height 18
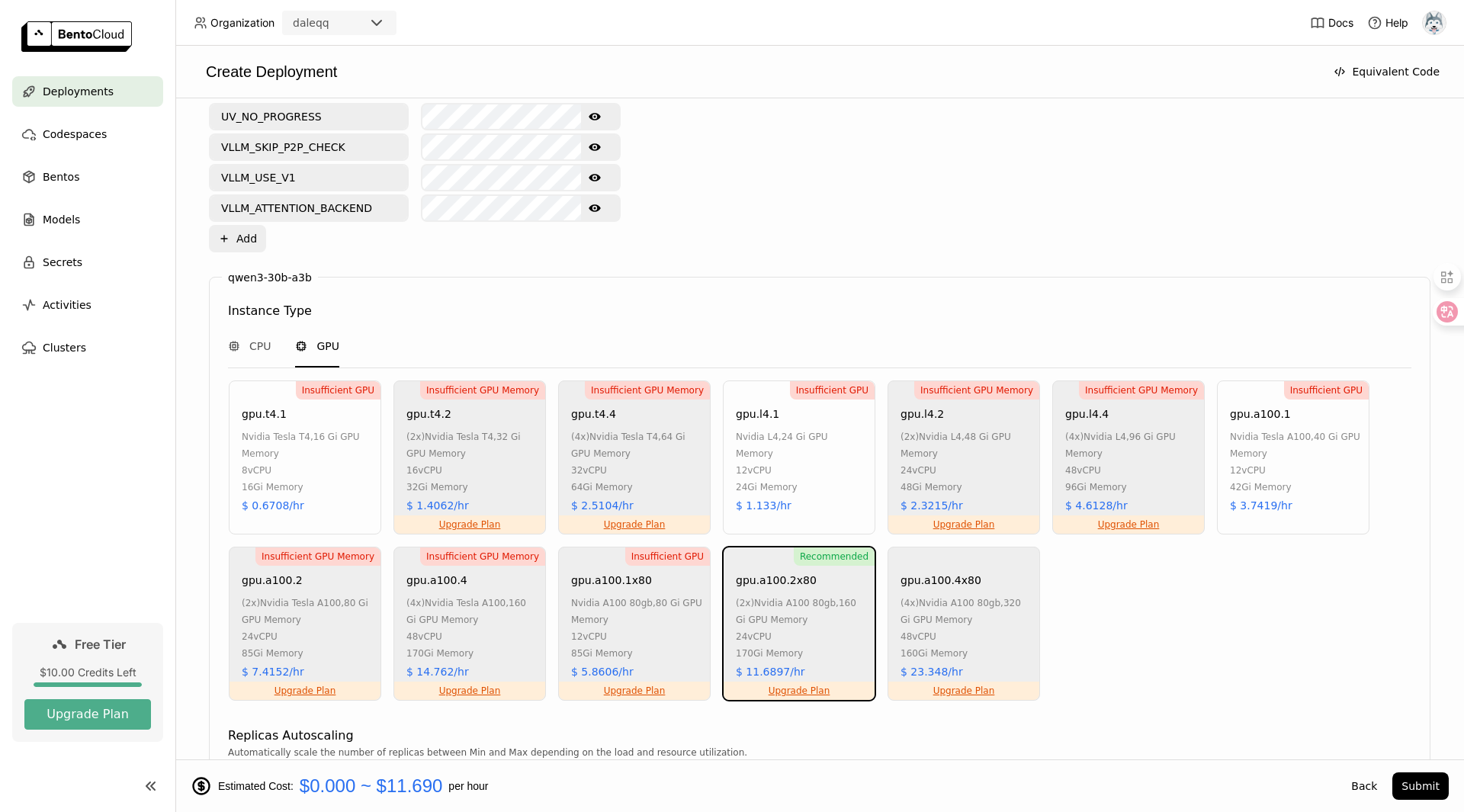
scroll to position [992, 0]
